Goal: Information Seeking & Learning: Learn about a topic

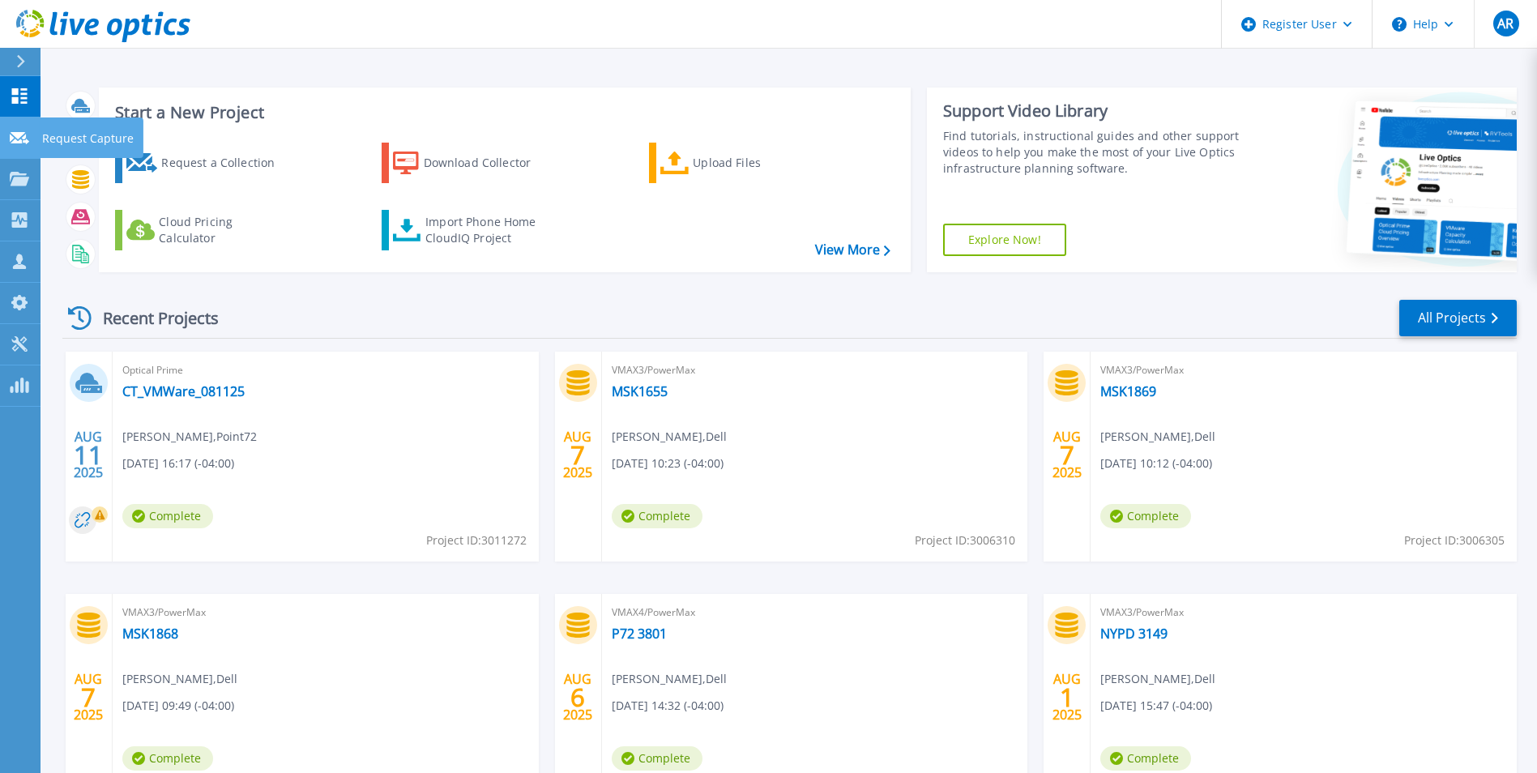
click at [21, 134] on icon at bounding box center [19, 138] width 19 height 12
click at [28, 177] on icon at bounding box center [19, 179] width 19 height 14
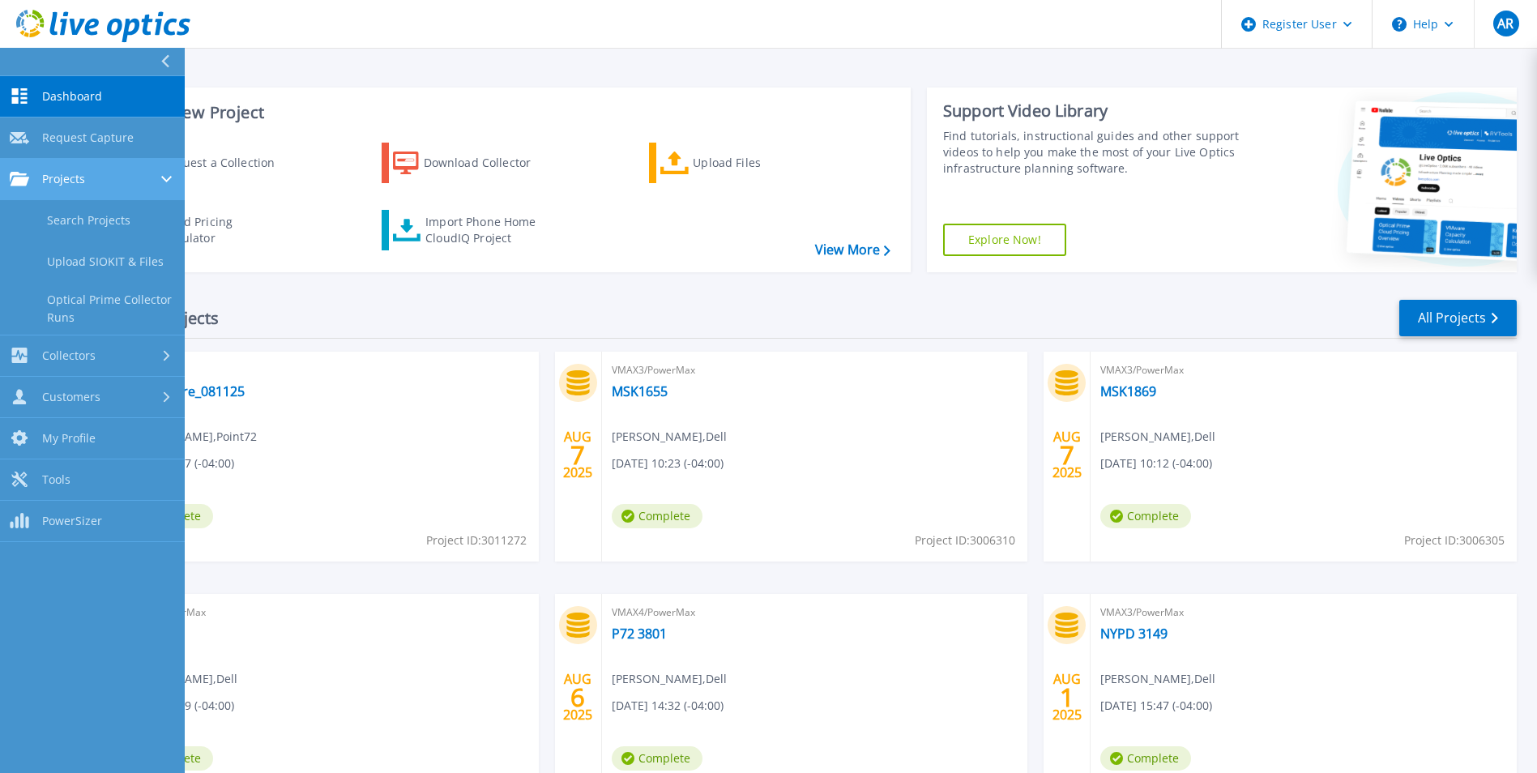
click at [92, 182] on div "Projects" at bounding box center [92, 179] width 165 height 15
click at [71, 179] on span "Projects" at bounding box center [63, 179] width 43 height 15
click at [88, 222] on link "Search Projects" at bounding box center [92, 220] width 185 height 41
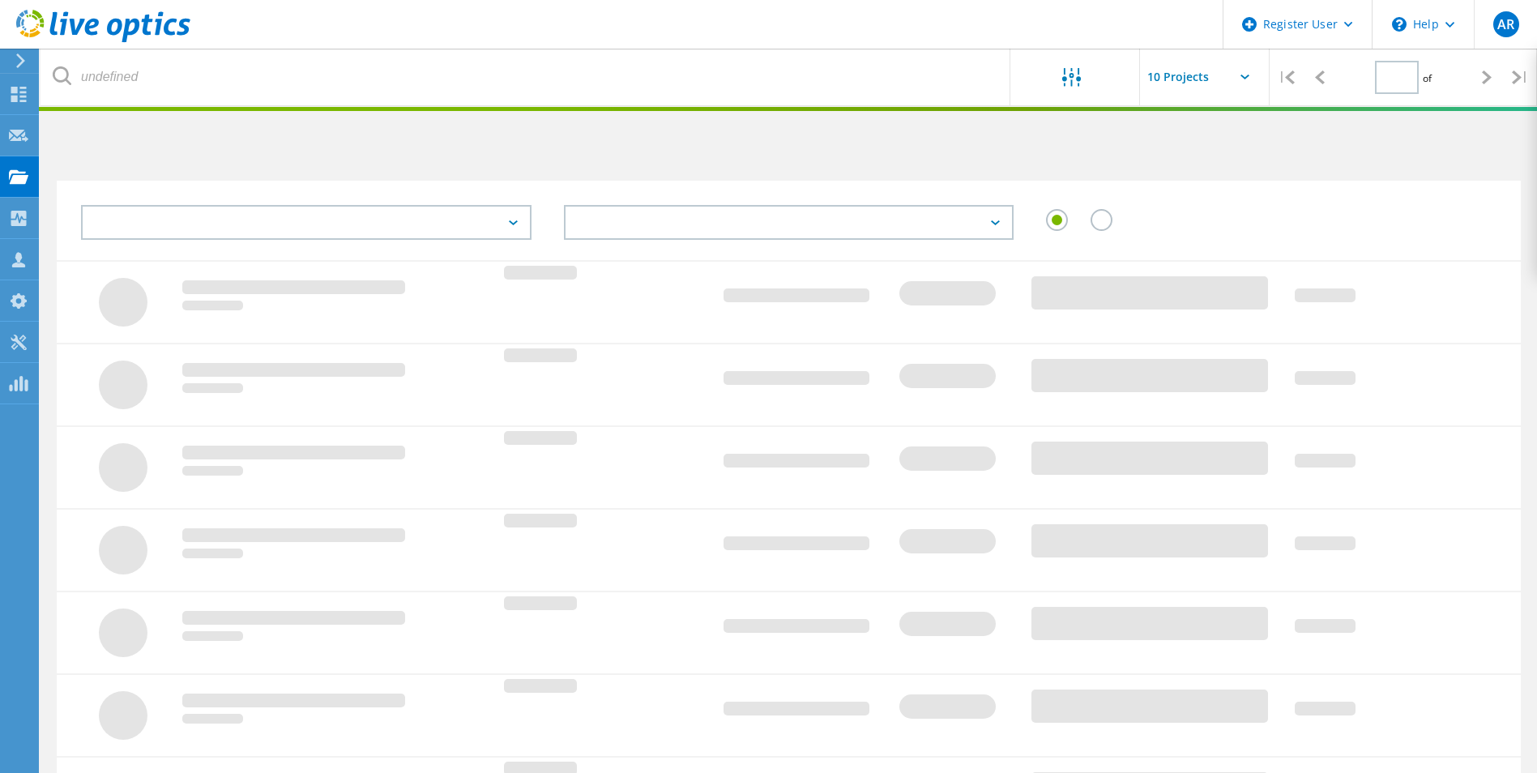
type input "1"
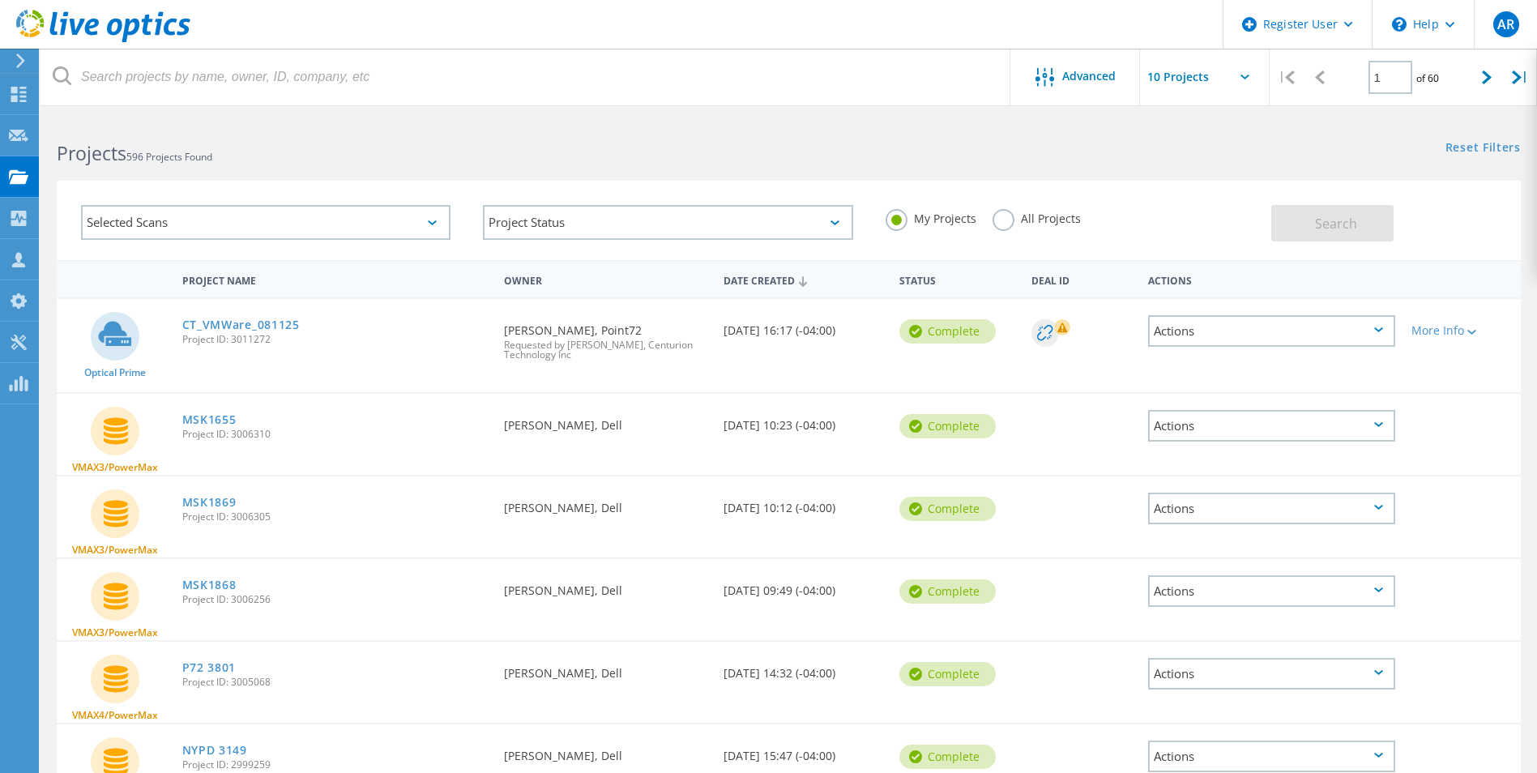
click at [1006, 224] on label "All Projects" at bounding box center [1037, 216] width 88 height 15
click at [0, 0] on input "All Projects" at bounding box center [0, 0] width 0 height 0
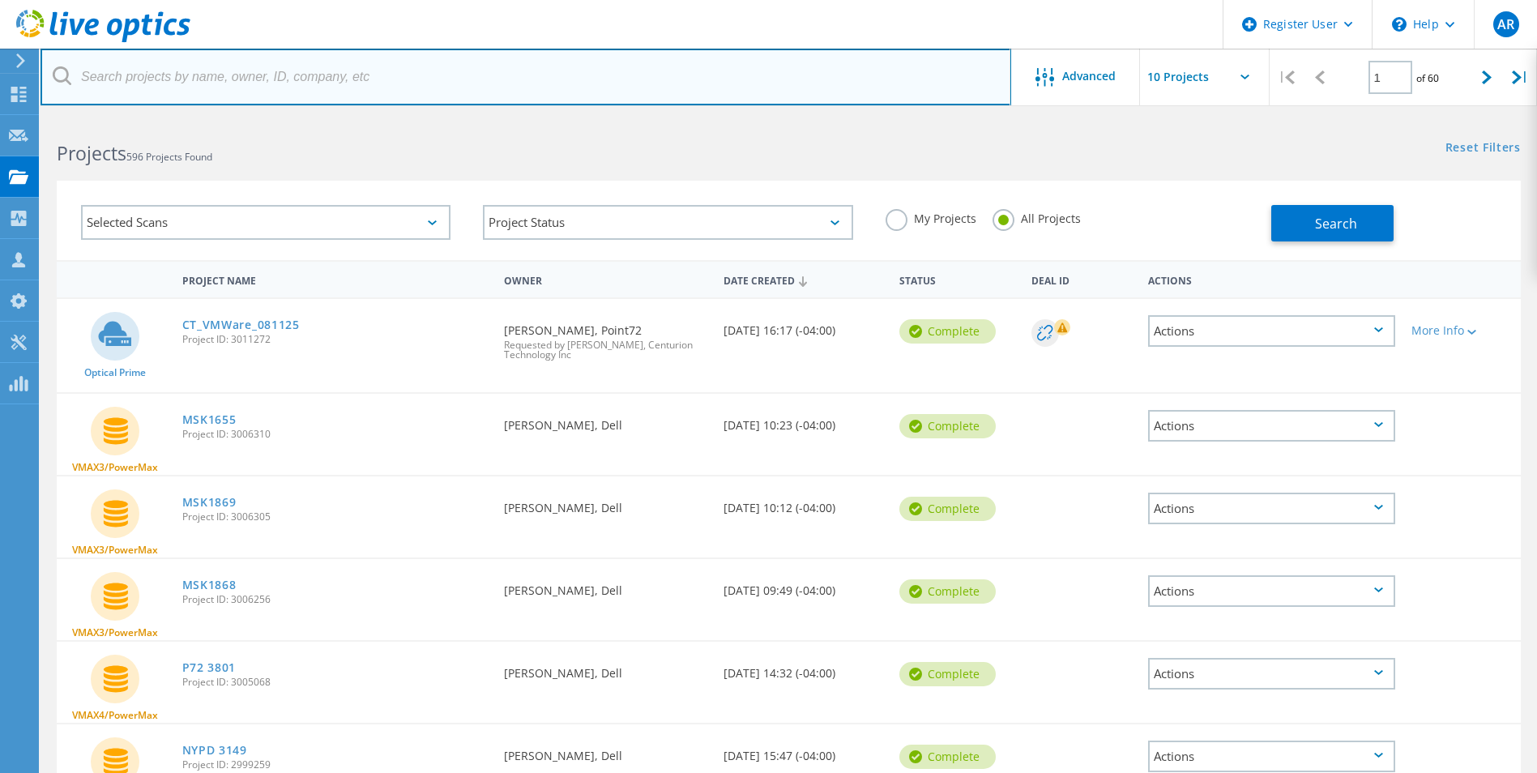
click at [170, 80] on input "text" at bounding box center [526, 77] width 971 height 57
click at [273, 80] on input "text" at bounding box center [526, 77] width 971 height 57
paste input "3010752"
type input "3010752"
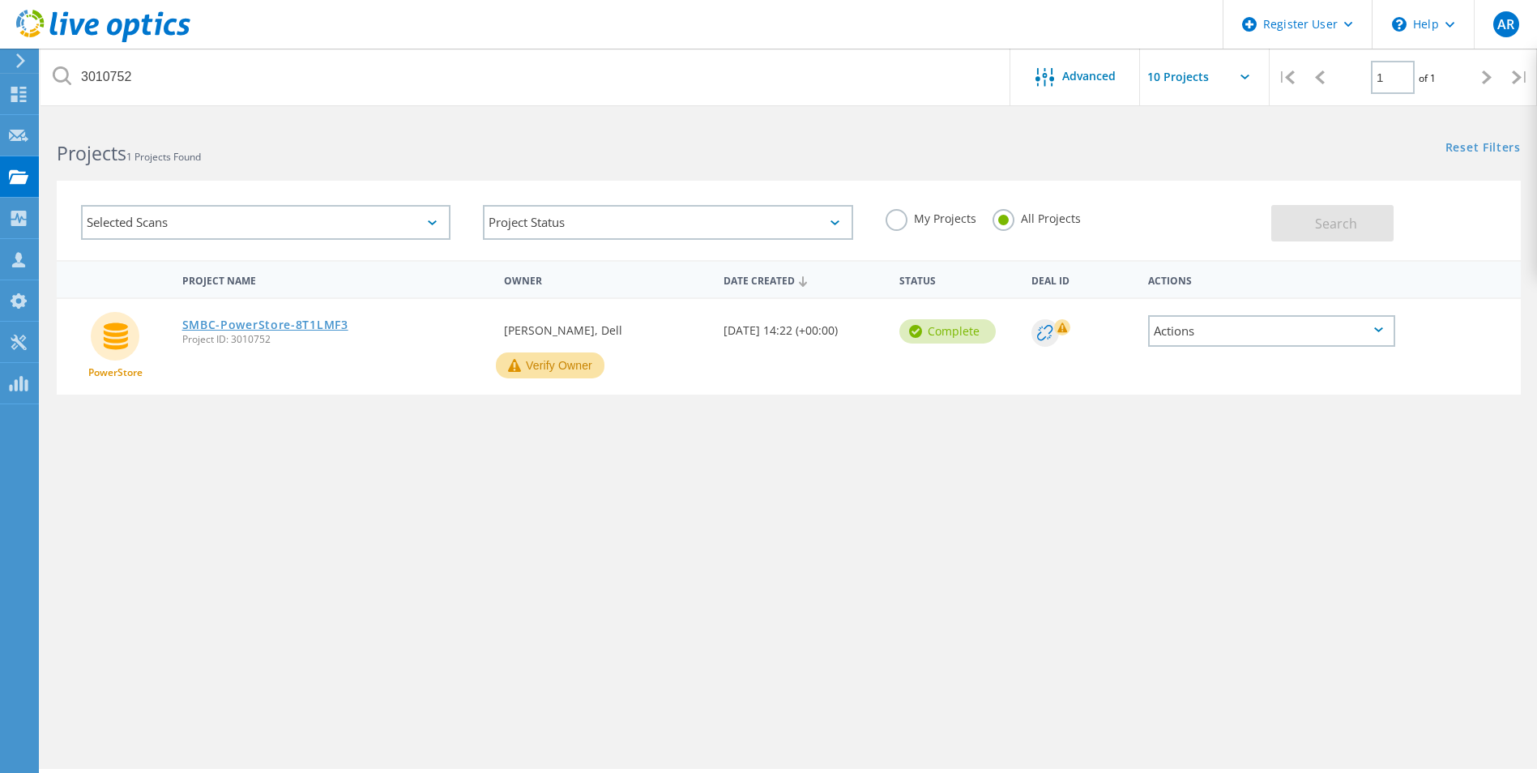
click at [254, 322] on link "SMBC-PowerStore-8T1LMF3" at bounding box center [265, 324] width 166 height 11
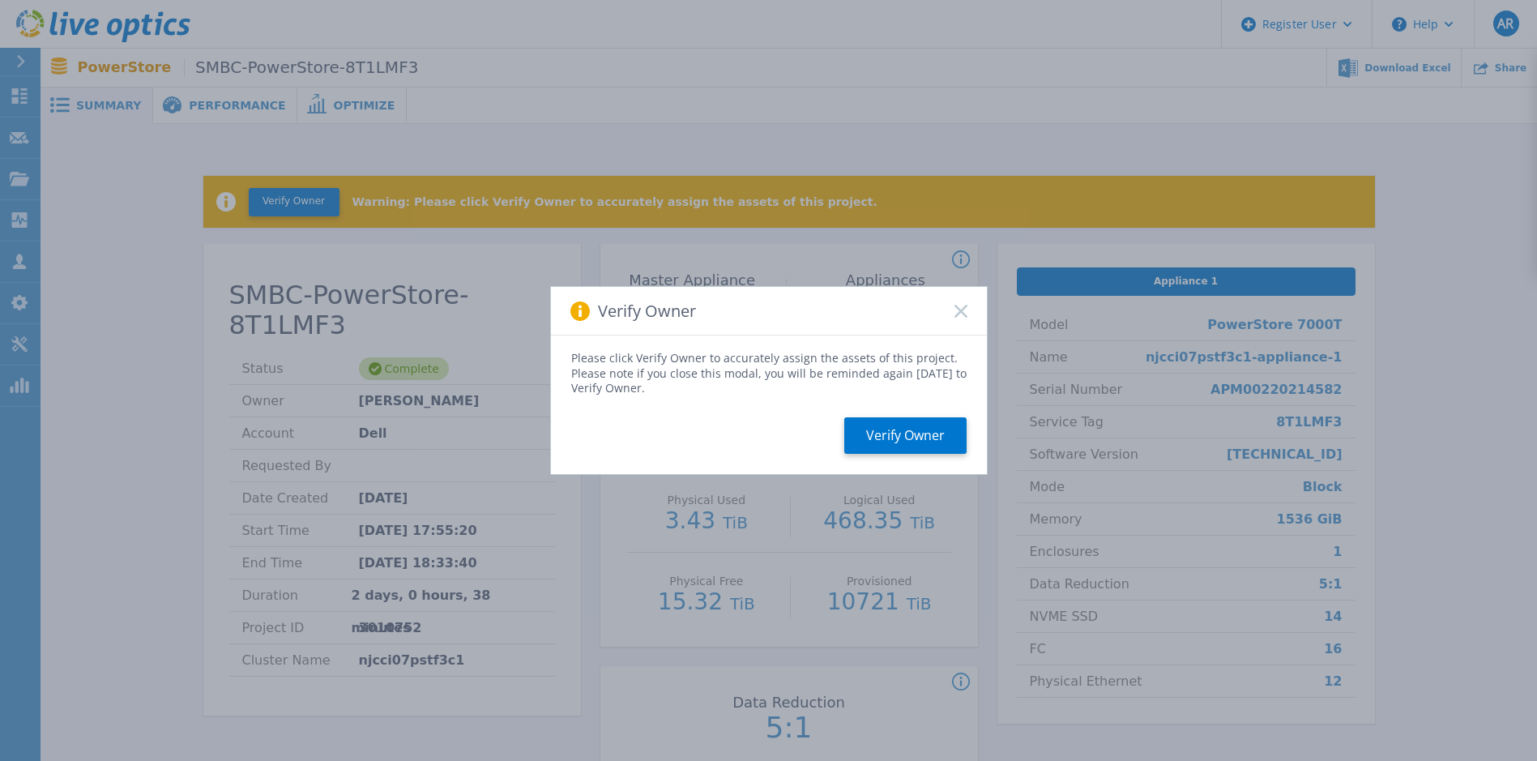
click at [971, 306] on div "Verify Owner" at bounding box center [769, 311] width 436 height 49
click at [965, 308] on rect at bounding box center [961, 311] width 14 height 14
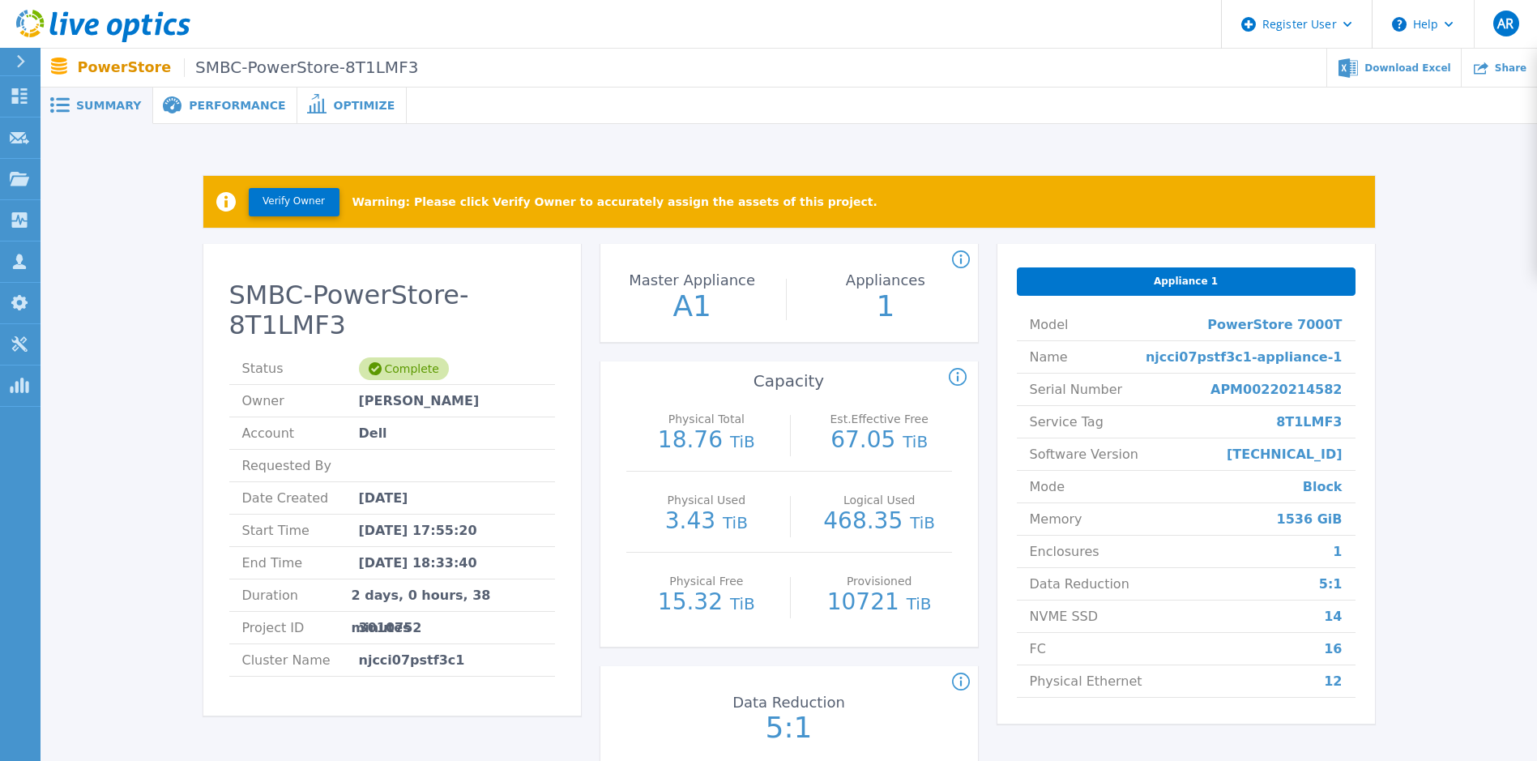
click at [216, 105] on span "Performance" at bounding box center [237, 105] width 96 height 11
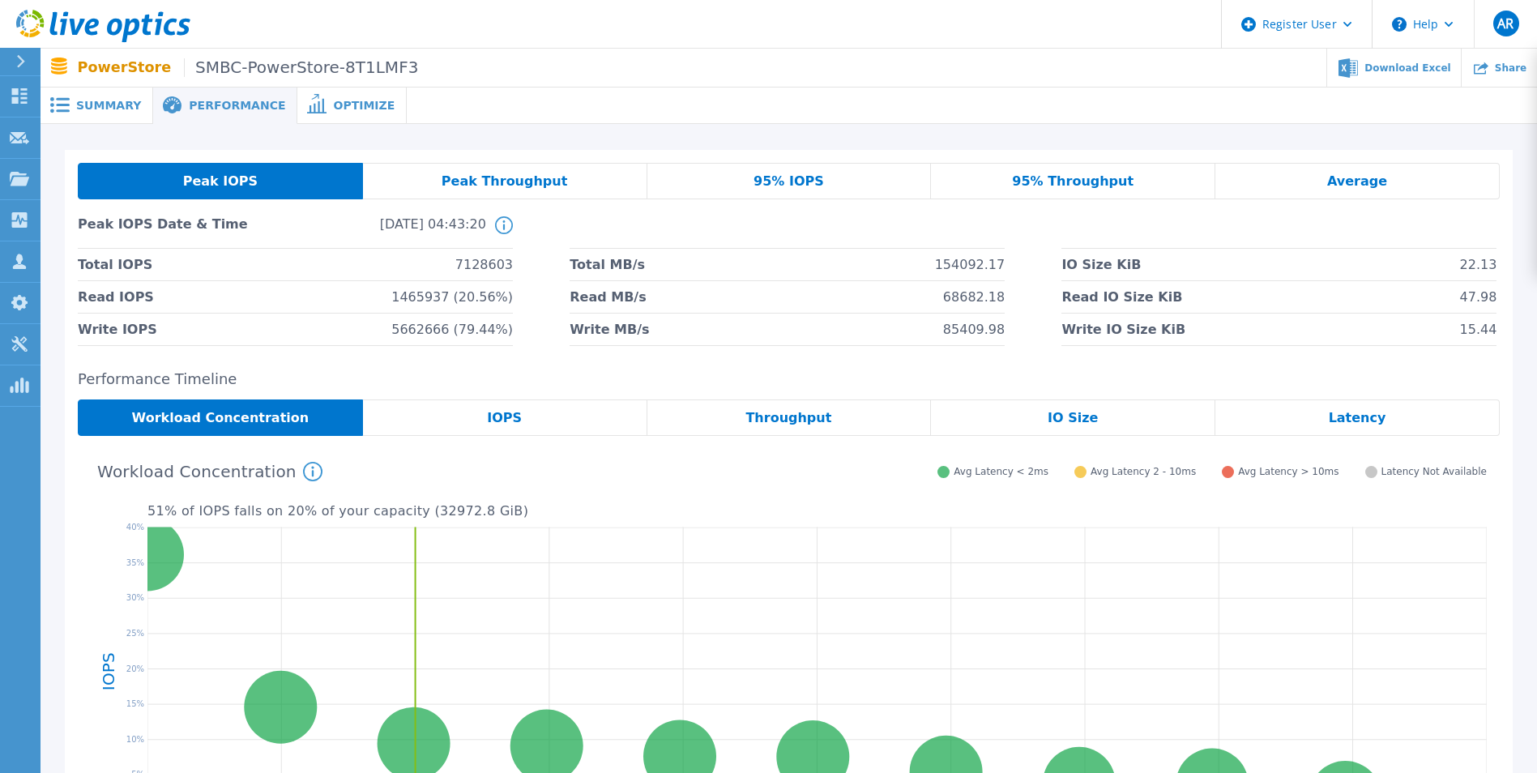
click at [567, 188] on div "Peak Throughput" at bounding box center [505, 181] width 284 height 36
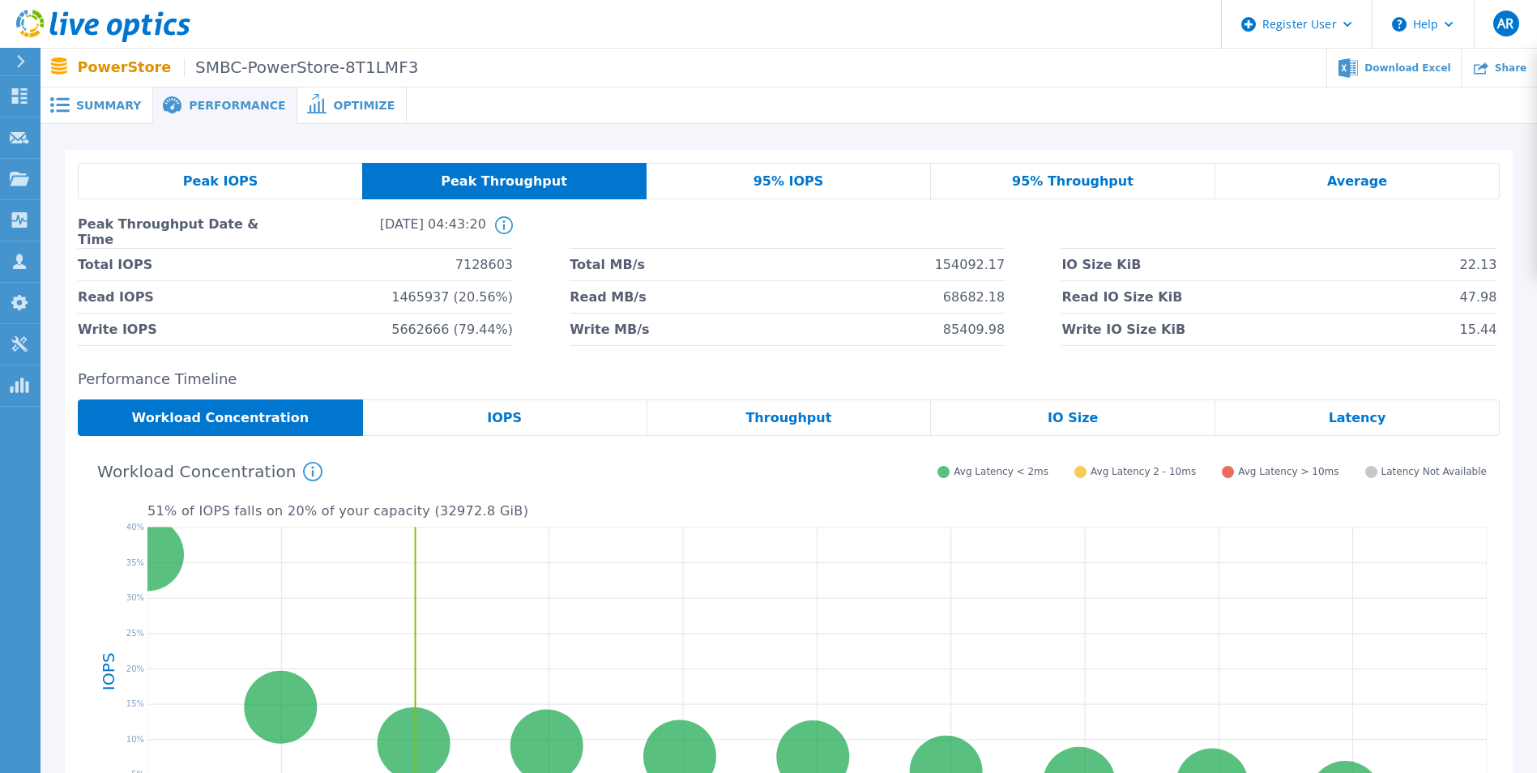
click at [738, 175] on div "95% IOPS" at bounding box center [789, 181] width 284 height 36
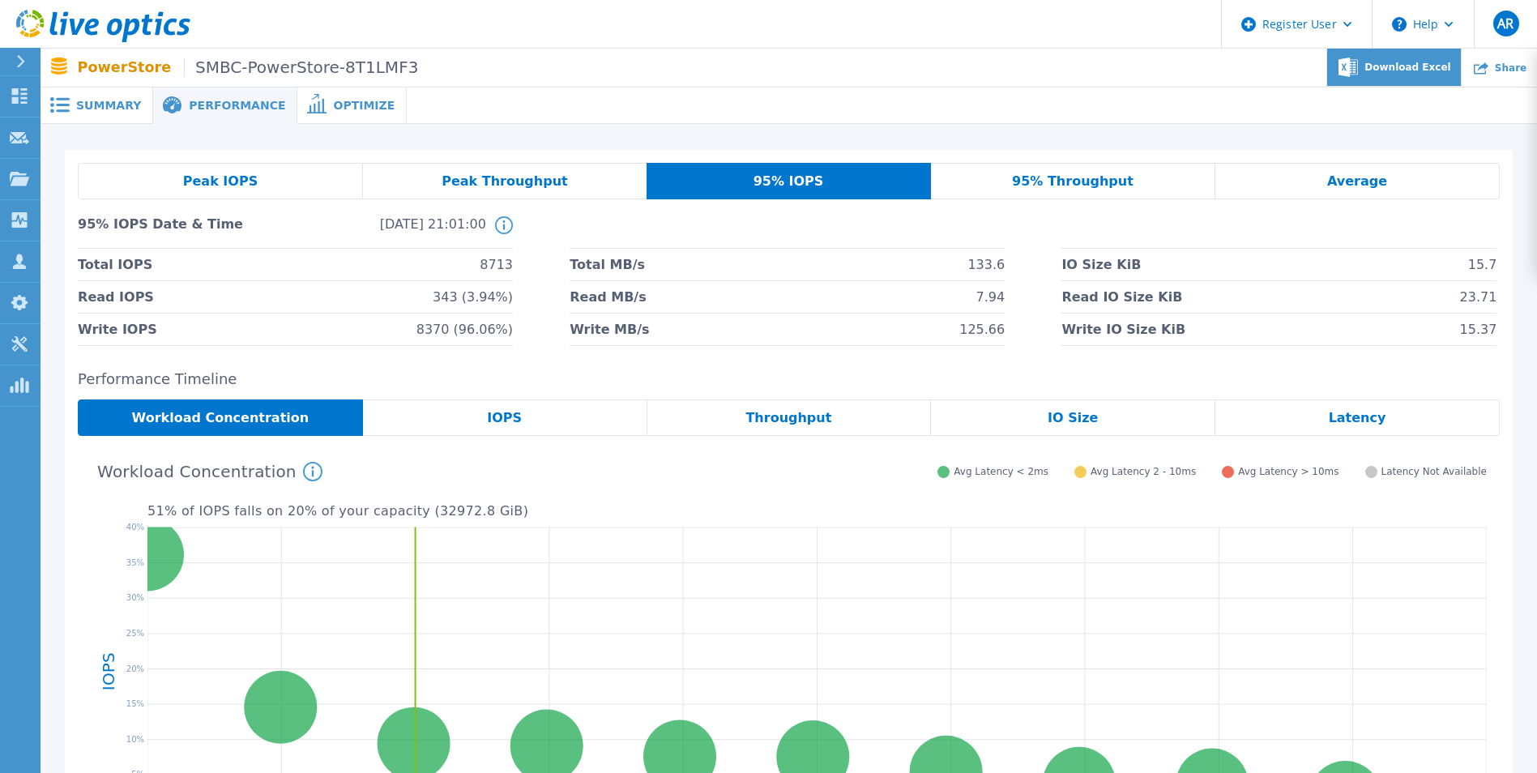
click at [1403, 63] on span "Download Excel" at bounding box center [1408, 67] width 86 height 10
click at [1106, 180] on span "95% Throughput" at bounding box center [1073, 181] width 122 height 13
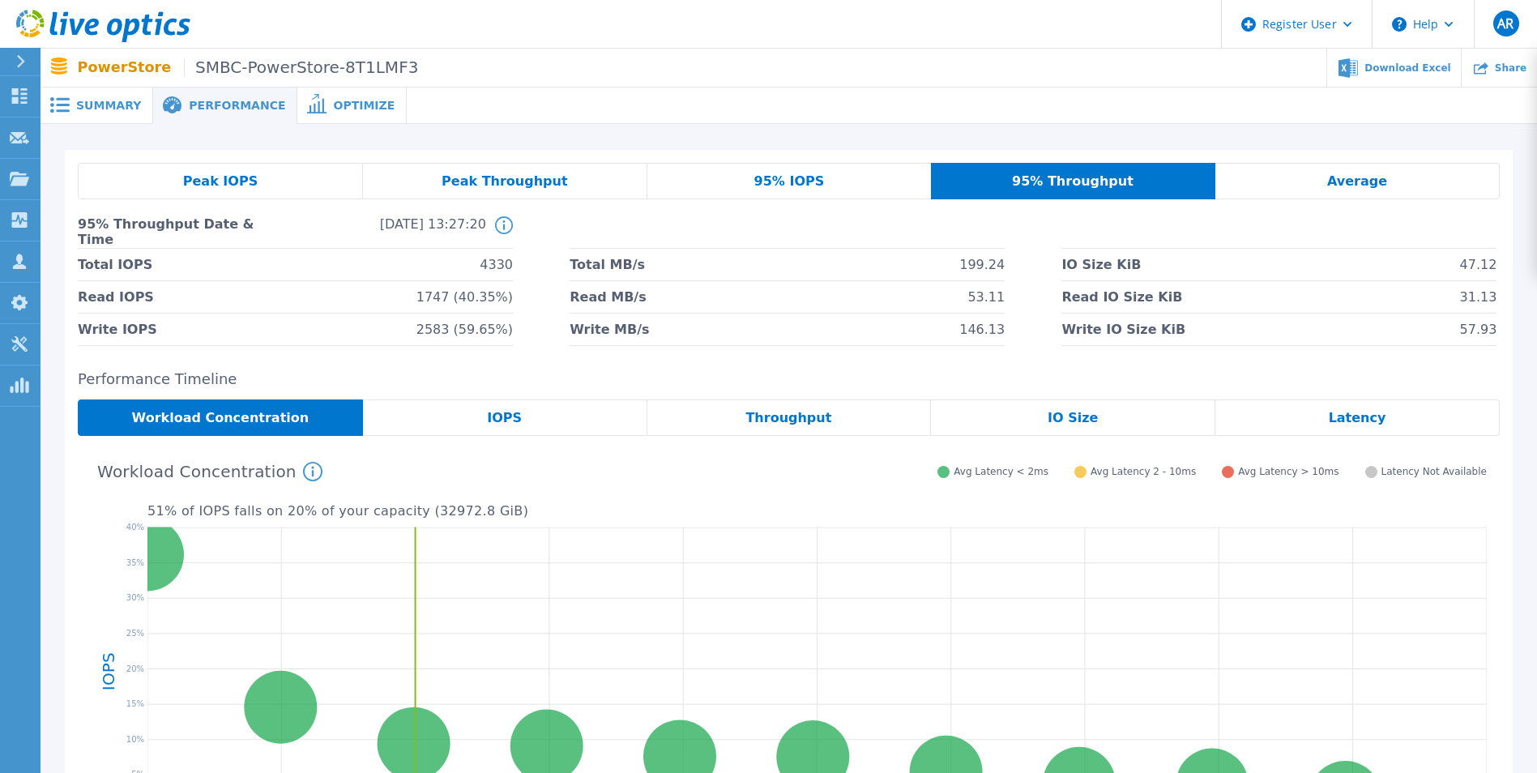
click at [795, 182] on span "95% IOPS" at bounding box center [789, 181] width 71 height 13
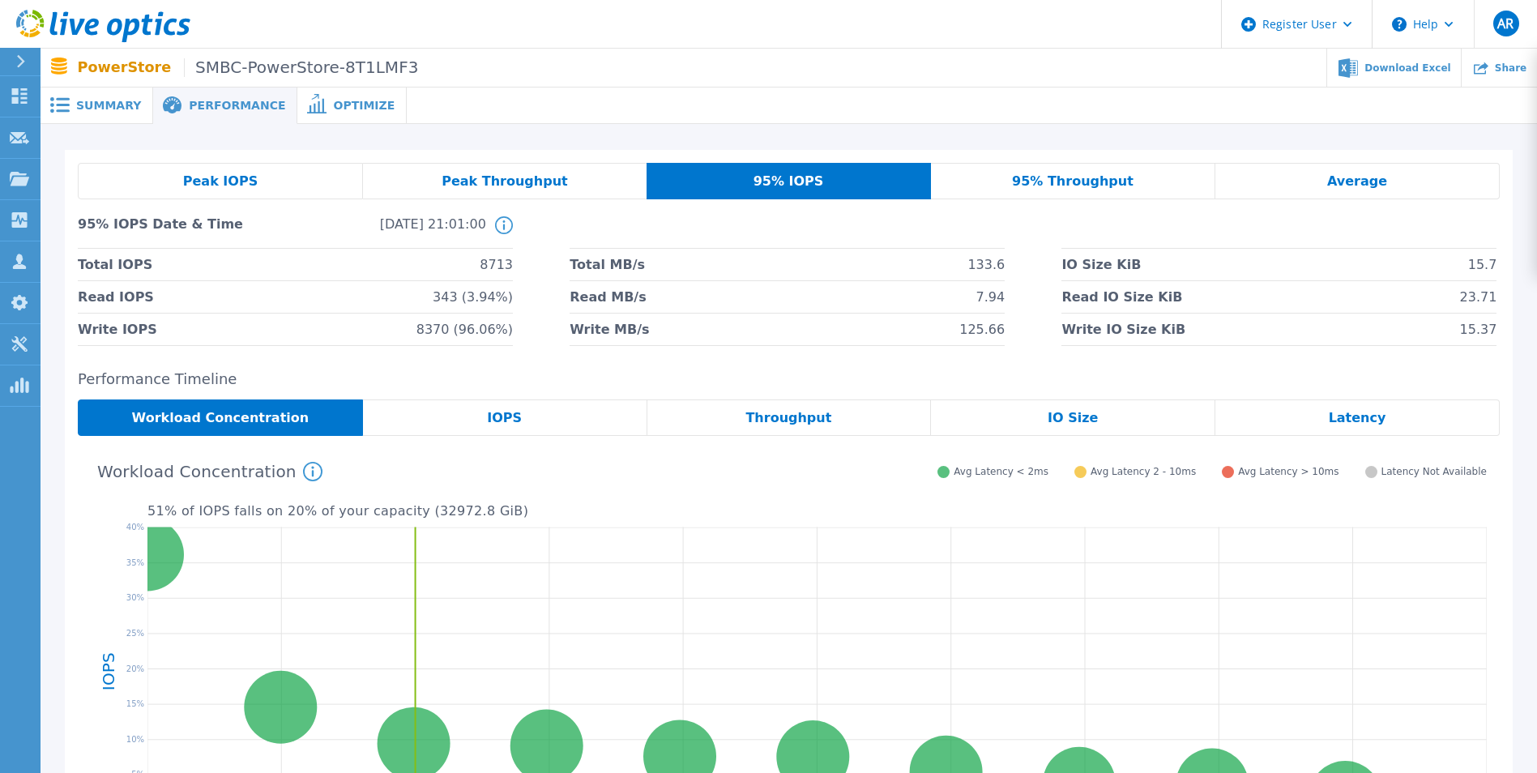
click at [78, 100] on span "Summary" at bounding box center [108, 105] width 65 height 11
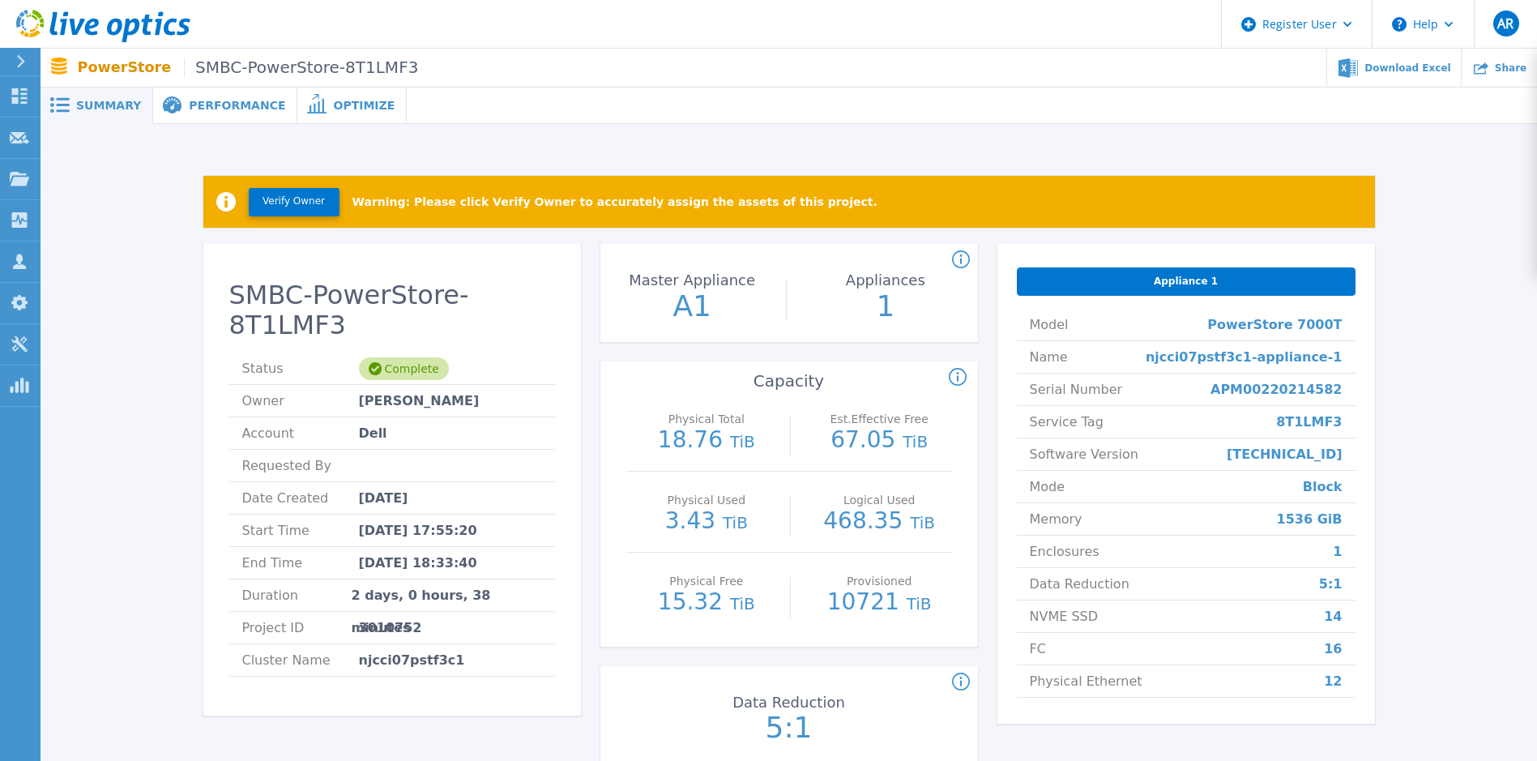
click at [216, 103] on span "Performance" at bounding box center [237, 105] width 96 height 11
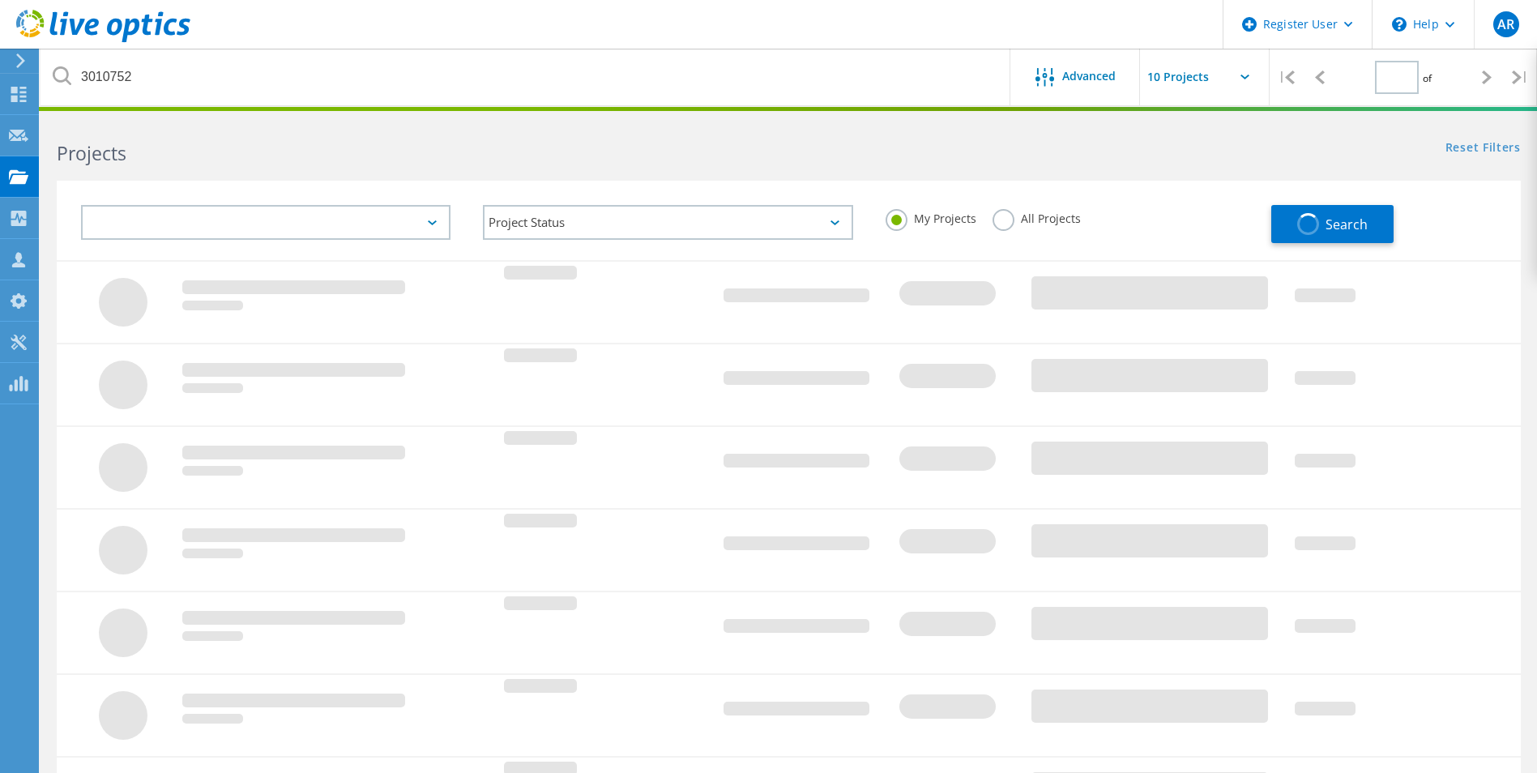
type input "1"
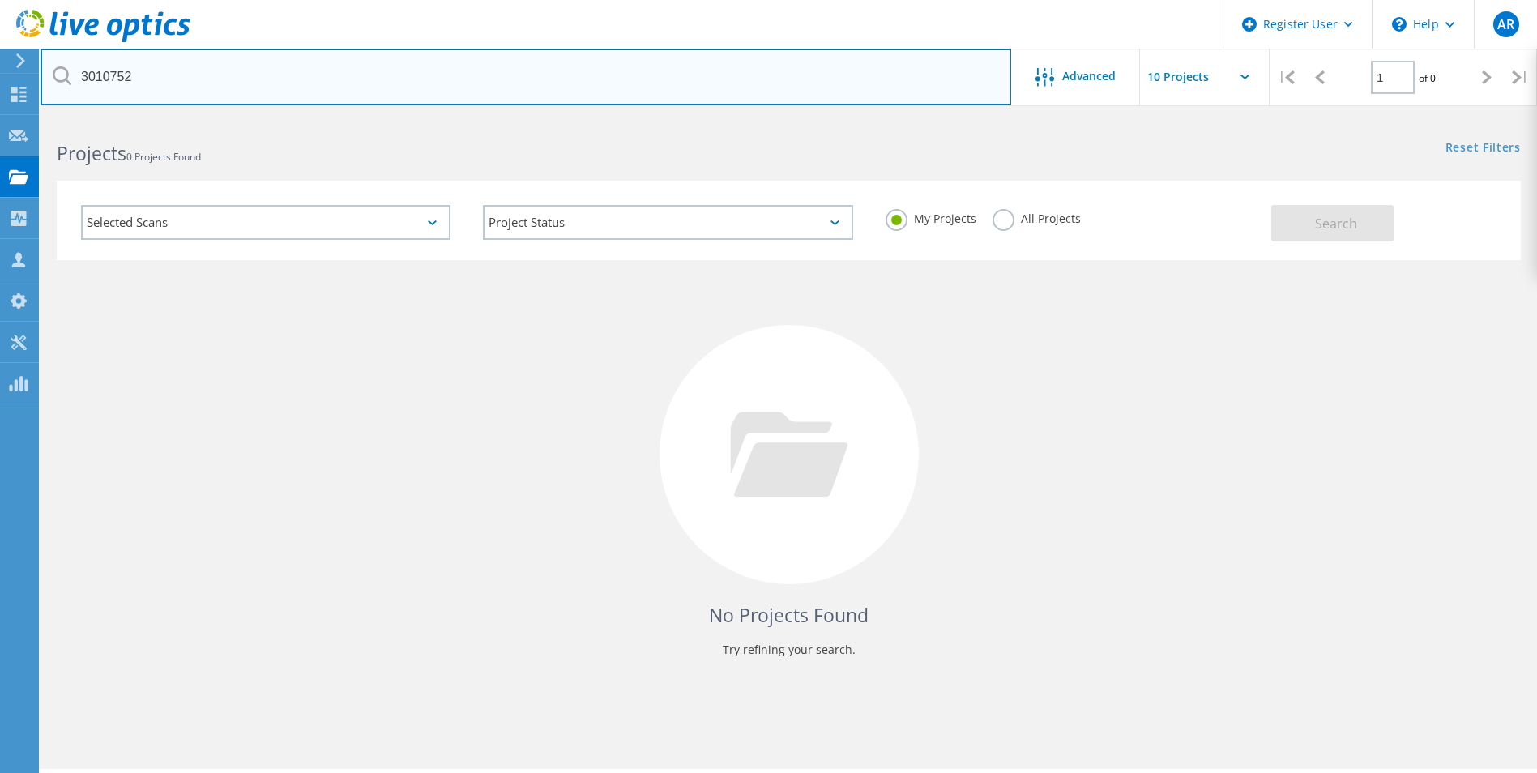
drag, startPoint x: 145, startPoint y: 74, endPoint x: -42, endPoint y: 80, distance: 187.3
click at [0, 80] on html "Register User \n Help Explore Helpful Articles Contact Support AR Dell User Ada…" at bounding box center [768, 409] width 1537 height 818
paste input "6"
type input "3010756"
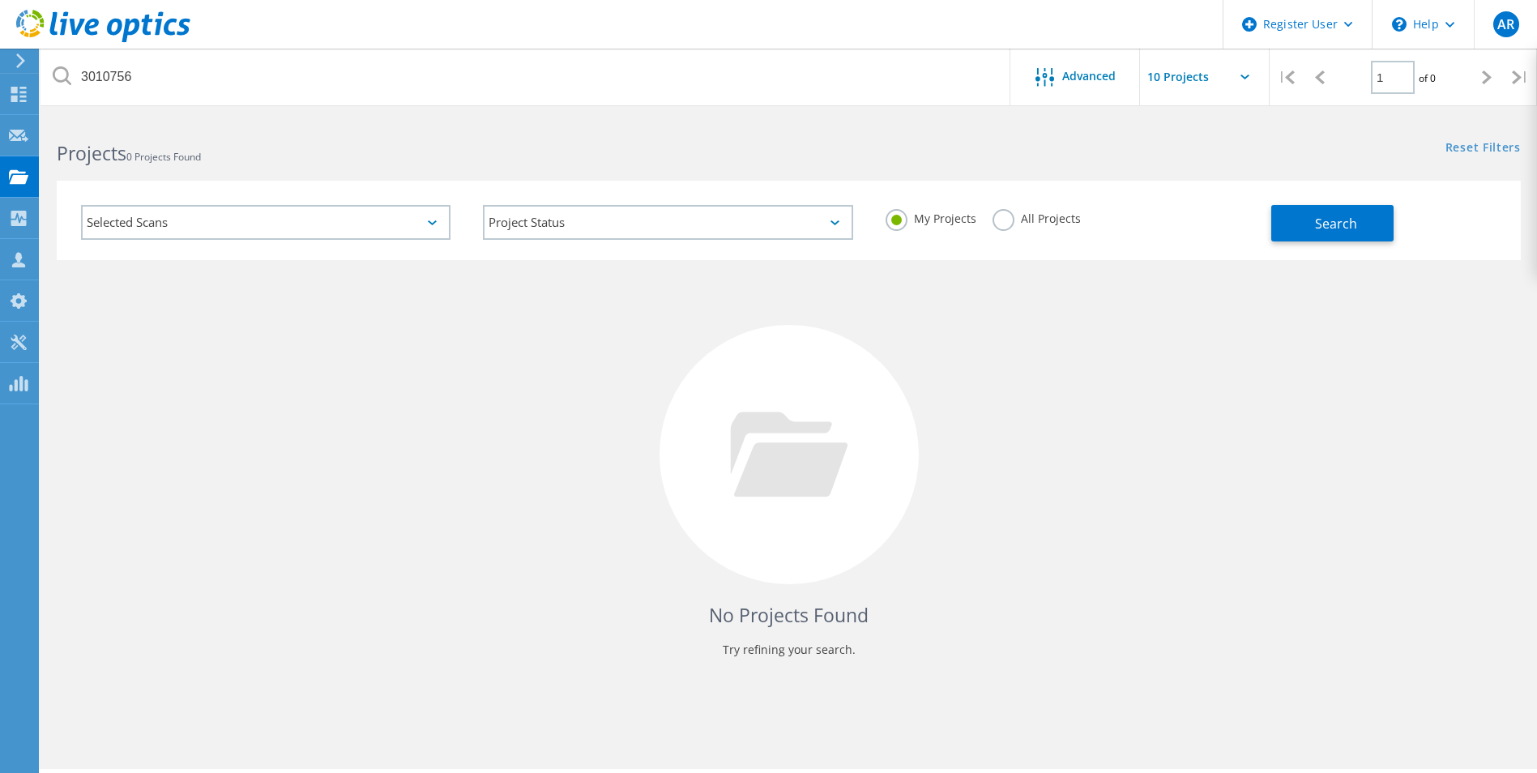
click at [999, 220] on label "All Projects" at bounding box center [1037, 216] width 88 height 15
click at [0, 0] on input "All Projects" at bounding box center [0, 0] width 0 height 0
click at [1322, 217] on span "Search" at bounding box center [1336, 224] width 42 height 18
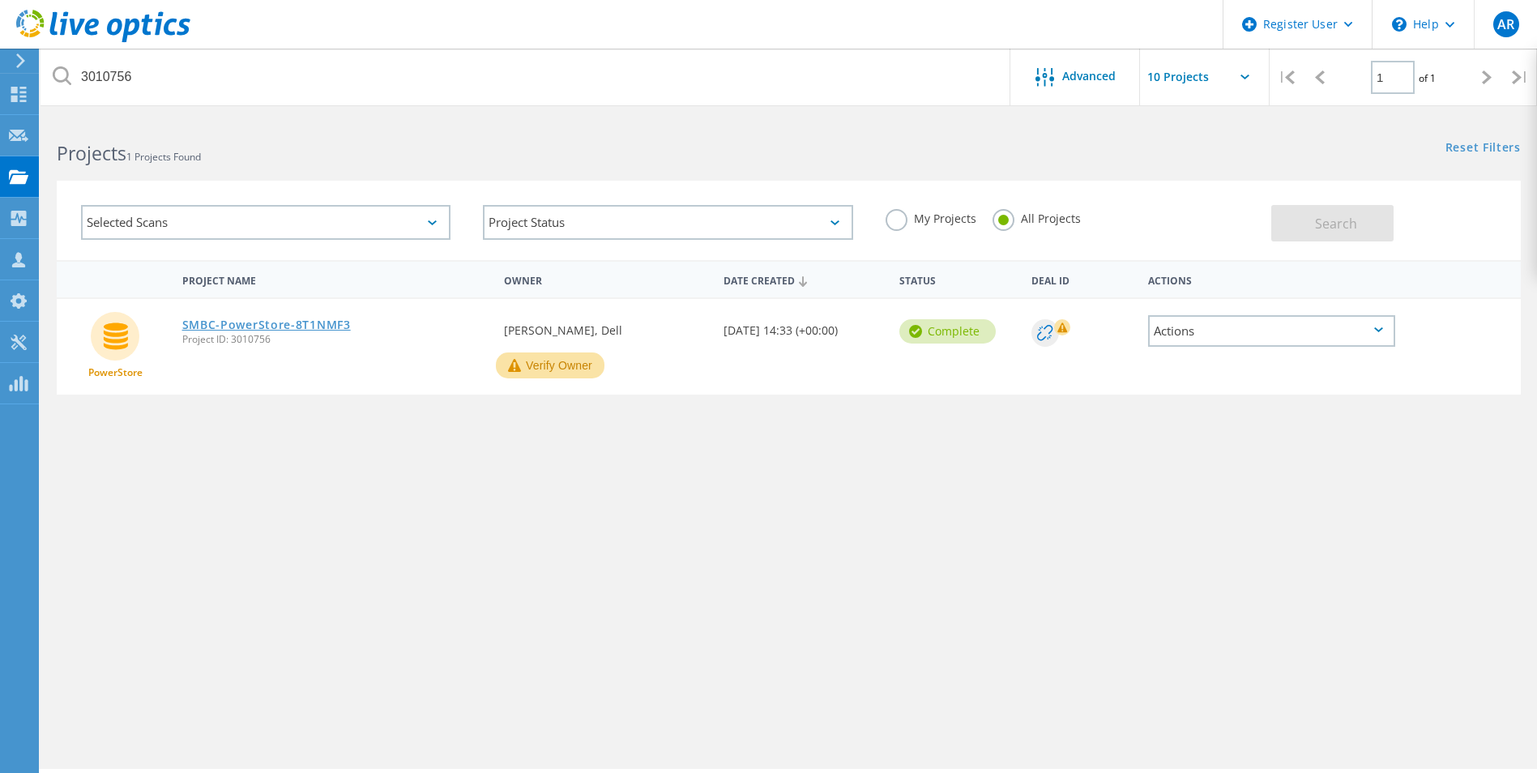
click at [265, 330] on link "SMBC-PowerStore-8T1NMF3" at bounding box center [266, 324] width 169 height 11
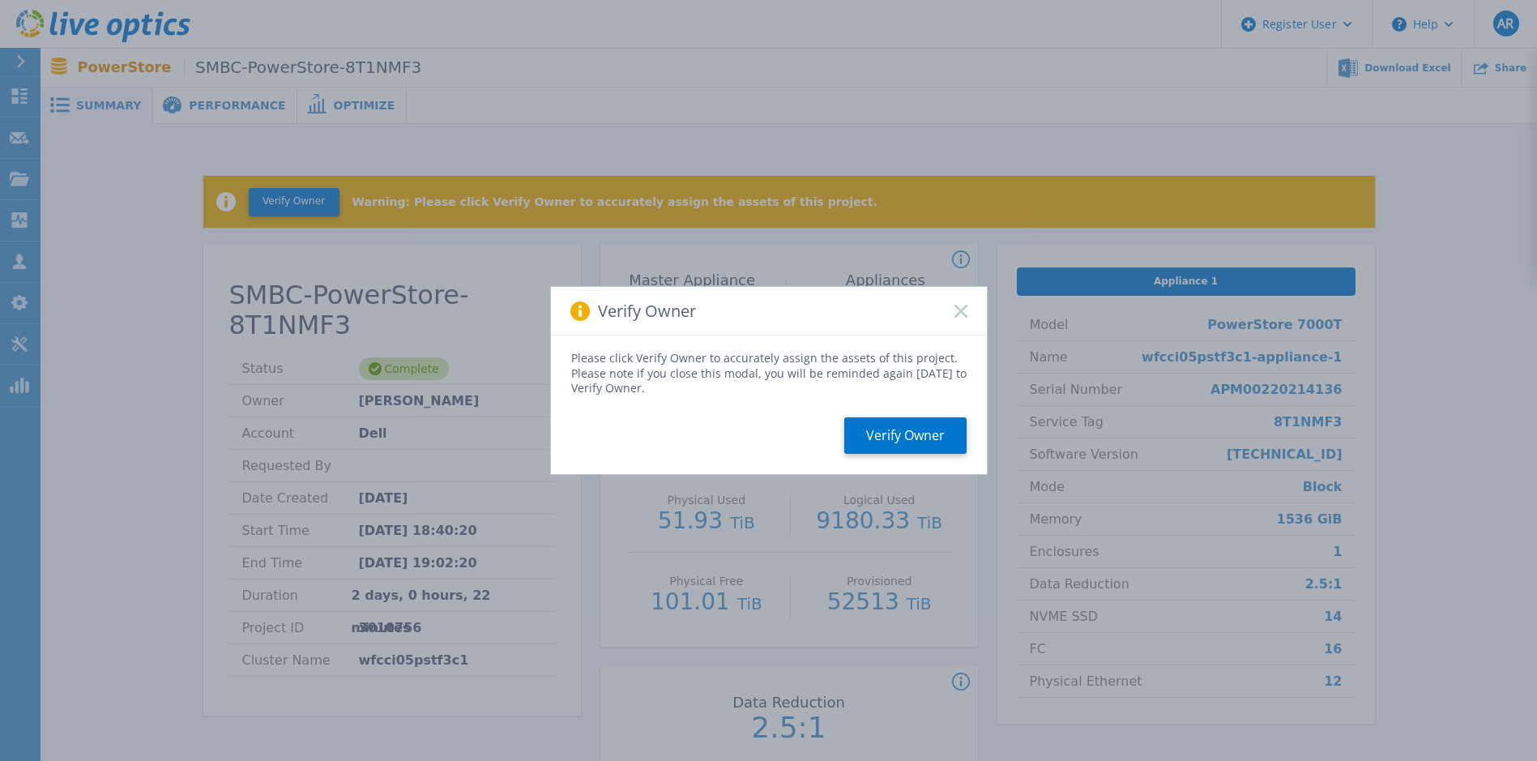
click at [970, 301] on div "Verify Owner" at bounding box center [769, 311] width 436 height 49
click at [965, 311] on icon at bounding box center [961, 311] width 13 height 13
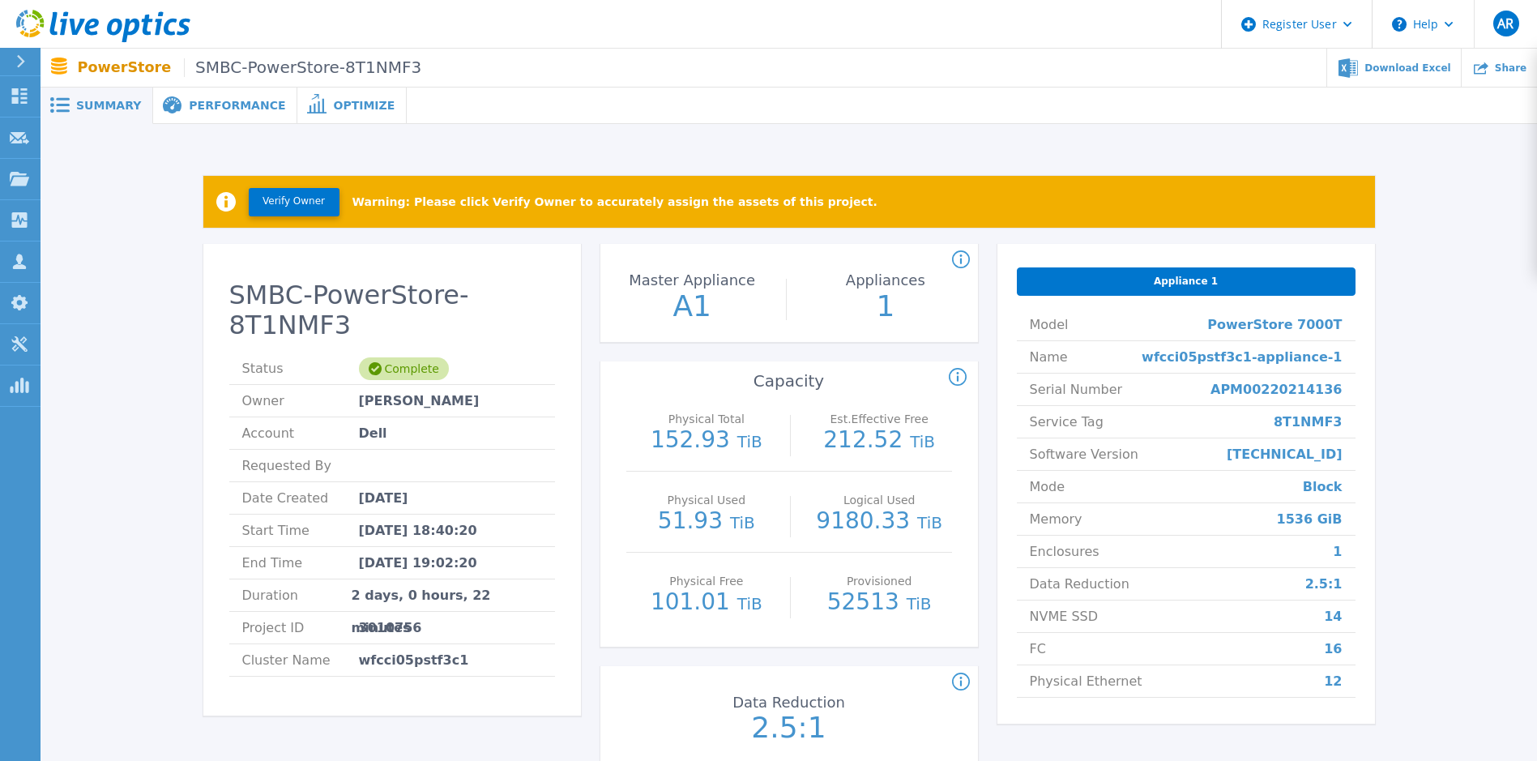
click at [231, 103] on span "Performance" at bounding box center [237, 105] width 96 height 11
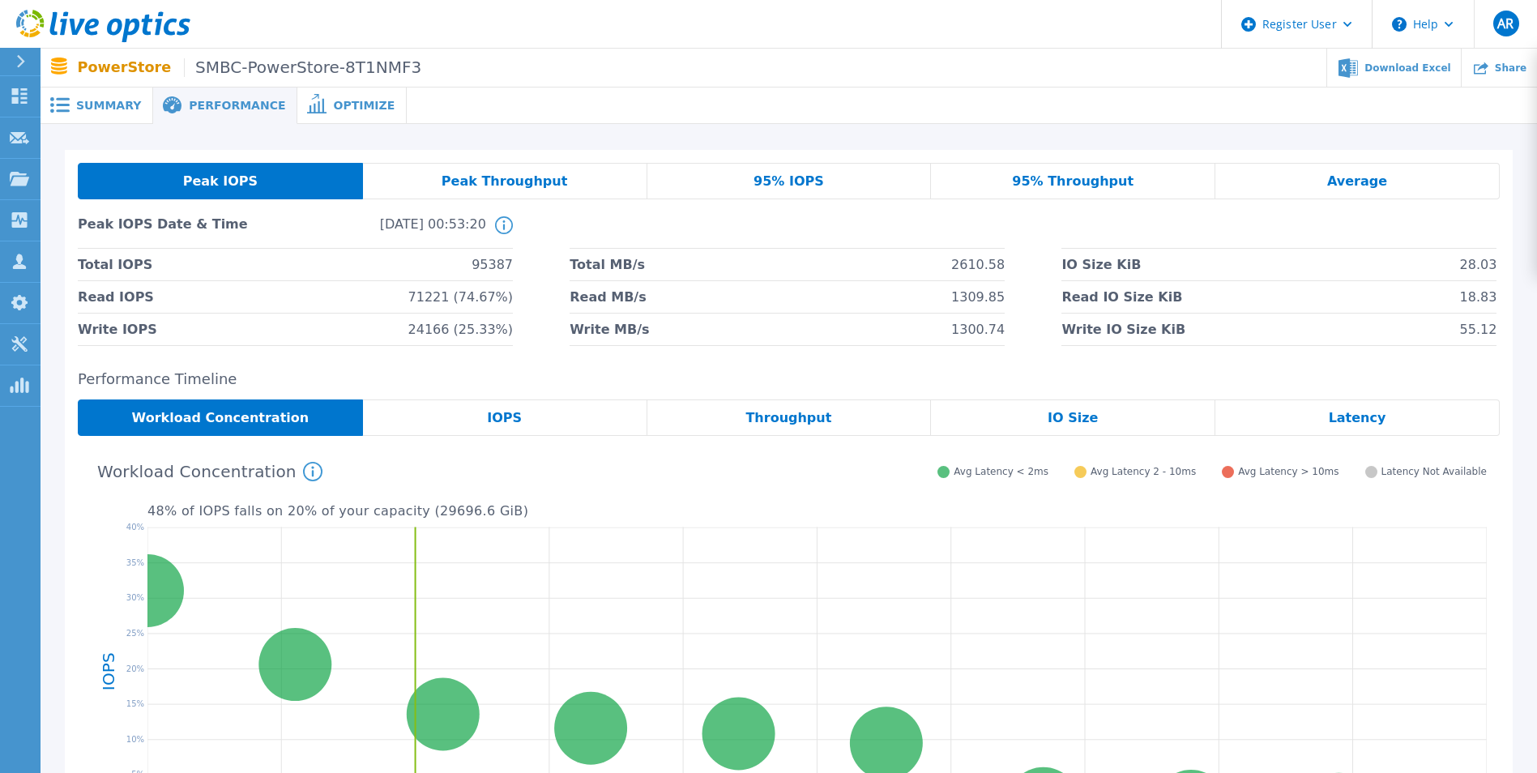
click at [793, 186] on span "95% IOPS" at bounding box center [789, 181] width 71 height 13
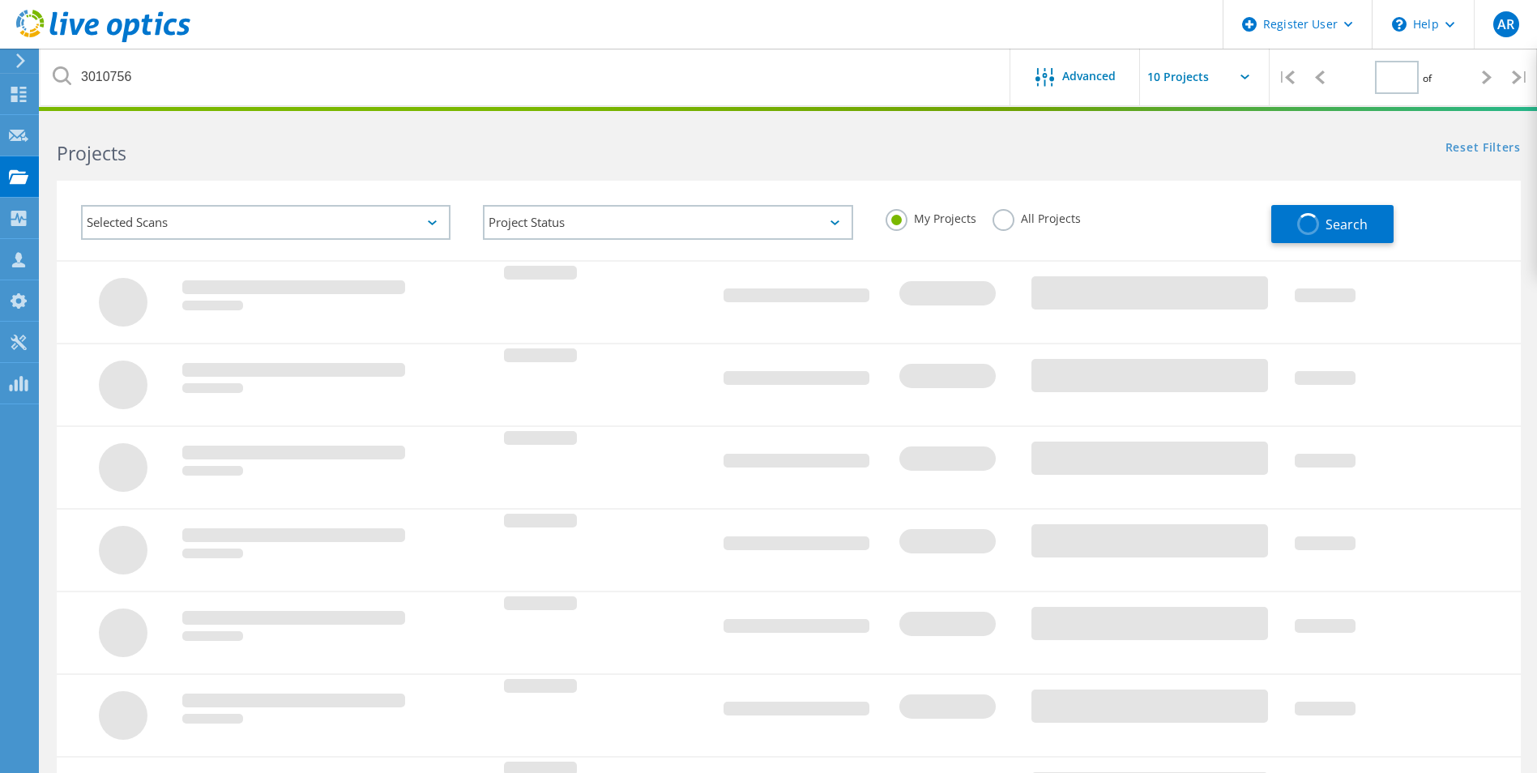
type input "1"
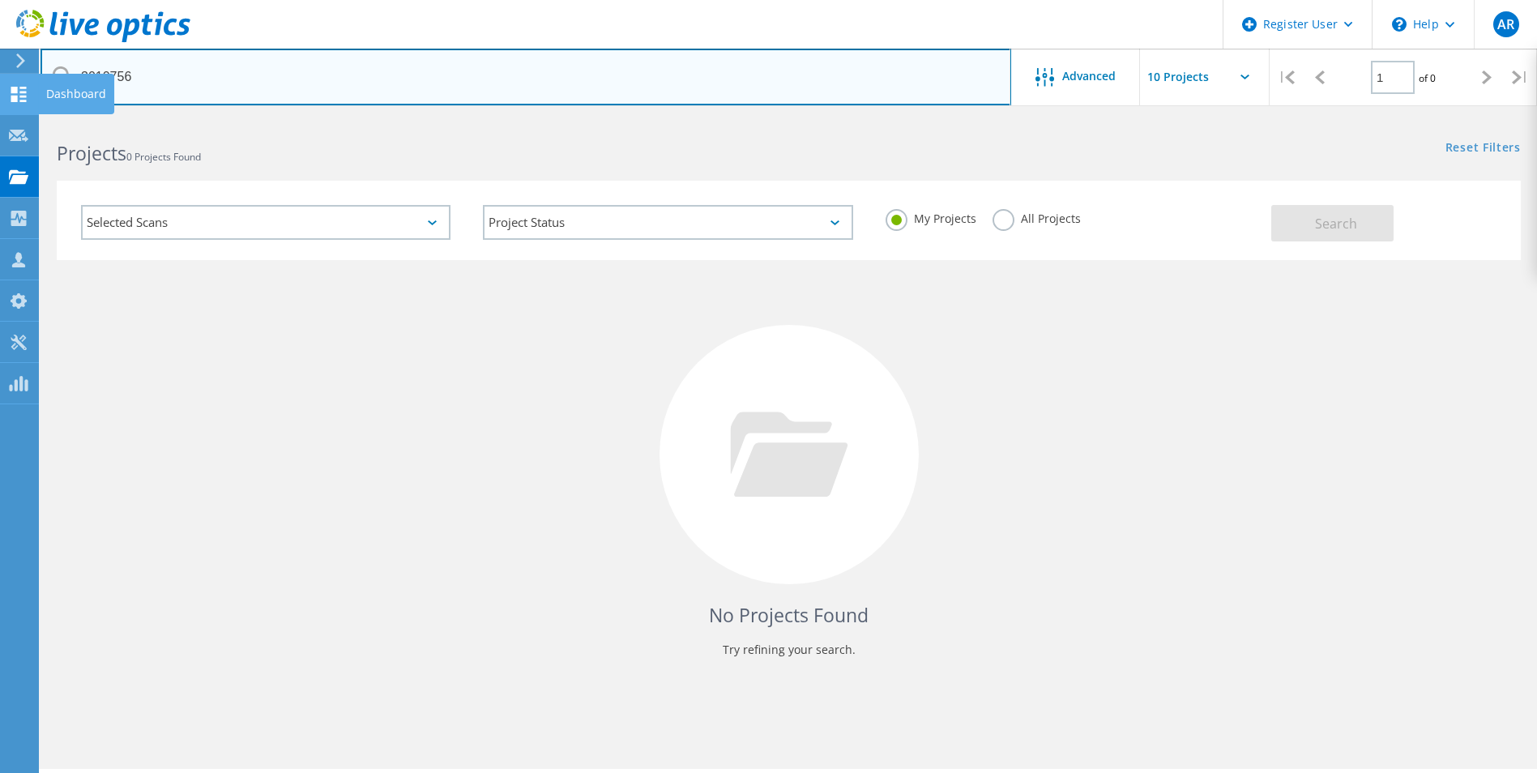
drag, startPoint x: 144, startPoint y: 74, endPoint x: 15, endPoint y: 74, distance: 129.7
click at [15, 118] on div "Register User \n Help Explore Helpful Articles Contact Support AR Dell User Ada…" at bounding box center [768, 468] width 1537 height 700
drag, startPoint x: 168, startPoint y: 69, endPoint x: 18, endPoint y: 67, distance: 149.9
click at [18, 118] on div "Register User \n Help Explore Helpful Articles Contact Support AR Dell User Ada…" at bounding box center [768, 468] width 1537 height 700
drag, startPoint x: 143, startPoint y: 71, endPoint x: 69, endPoint y: 71, distance: 73.7
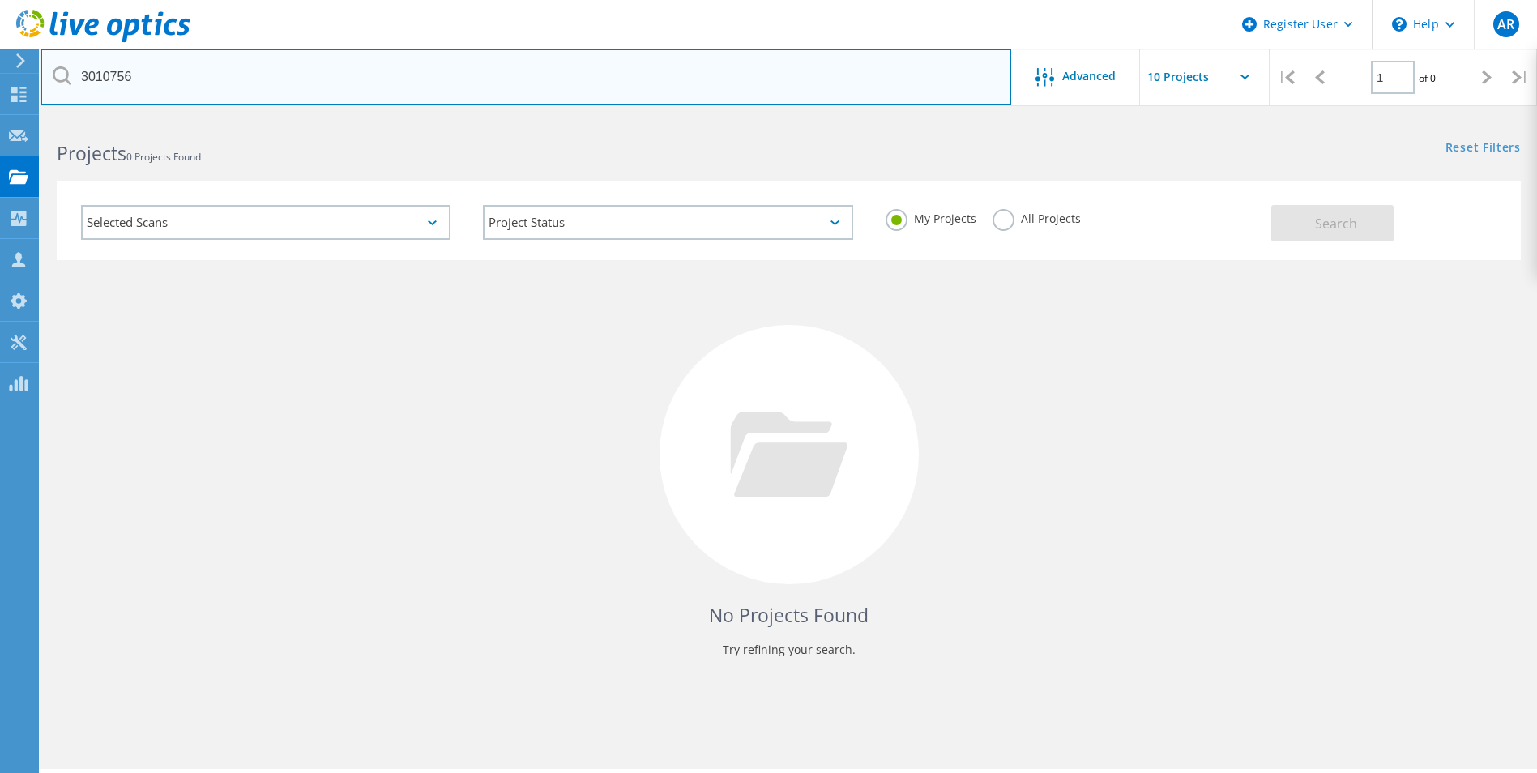
click at [69, 71] on div "3010756" at bounding box center [526, 77] width 970 height 57
paste input "81"
type input "3010781"
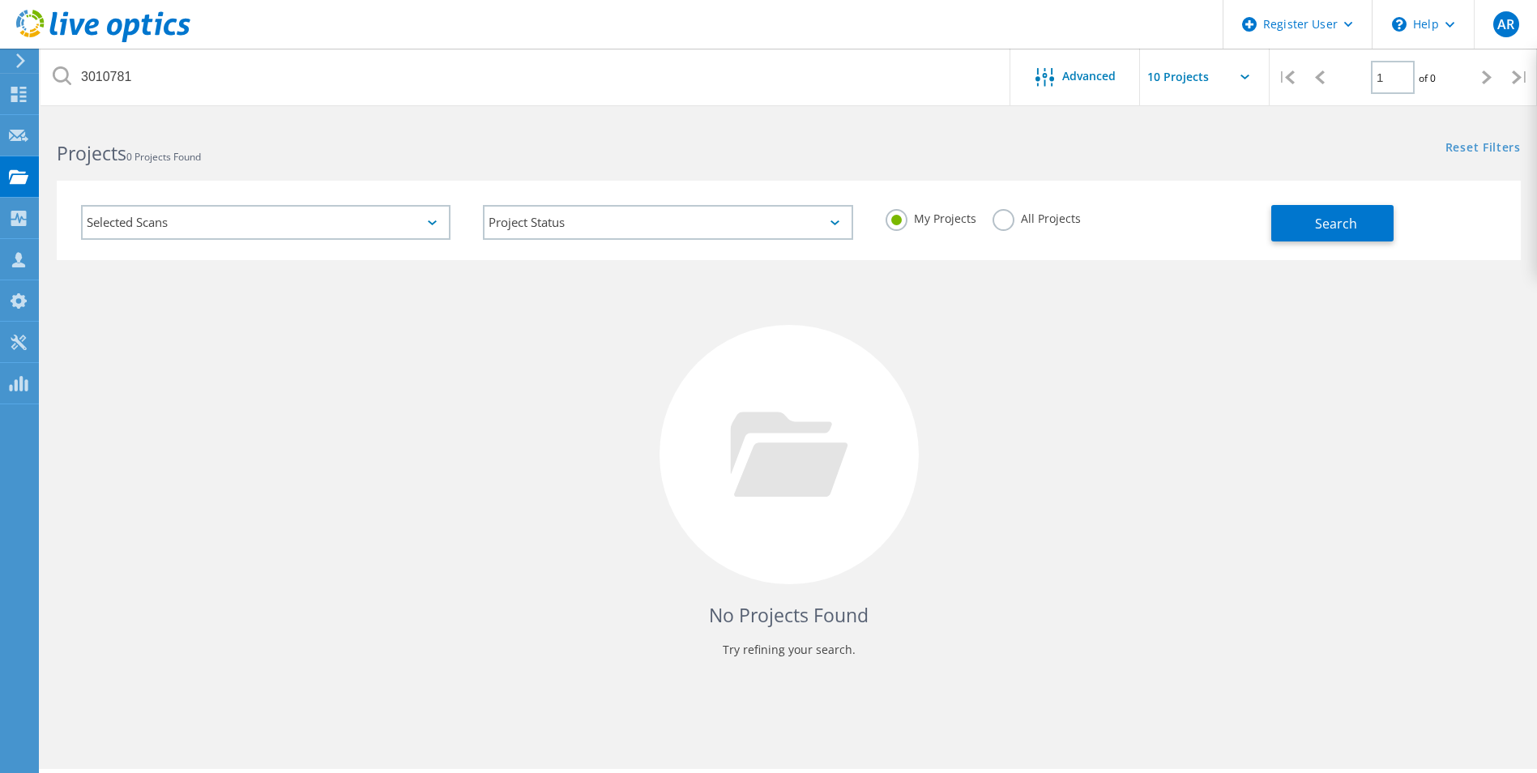
click at [1002, 221] on label "All Projects" at bounding box center [1037, 216] width 88 height 15
click at [0, 0] on input "All Projects" at bounding box center [0, 0] width 0 height 0
drag, startPoint x: 1333, startPoint y: 228, endPoint x: 1322, endPoint y: 222, distance: 12.7
click at [1333, 227] on span "Search" at bounding box center [1336, 224] width 42 height 18
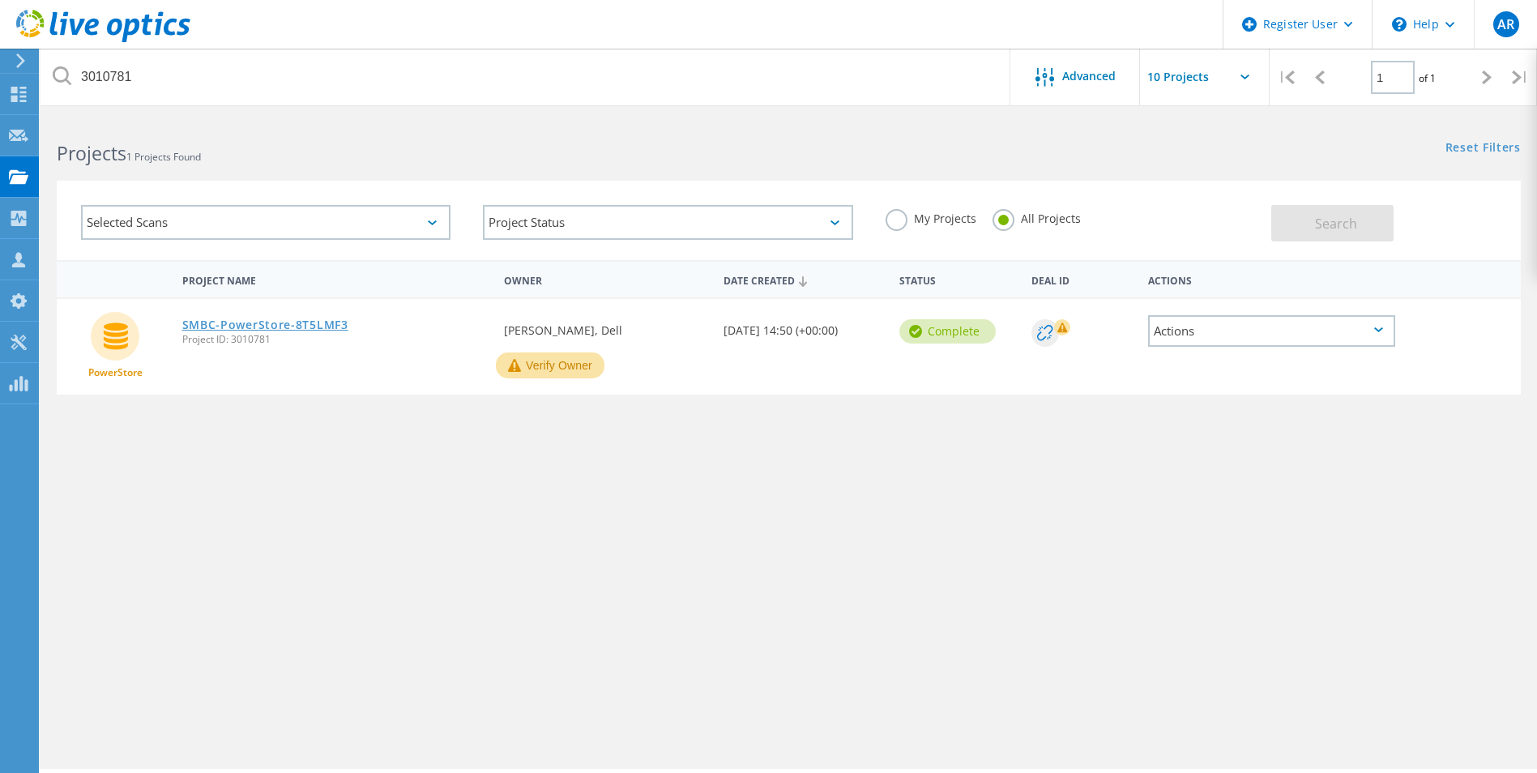
click at [237, 327] on link "SMBC-PowerStore-8T5LMF3" at bounding box center [265, 324] width 166 height 11
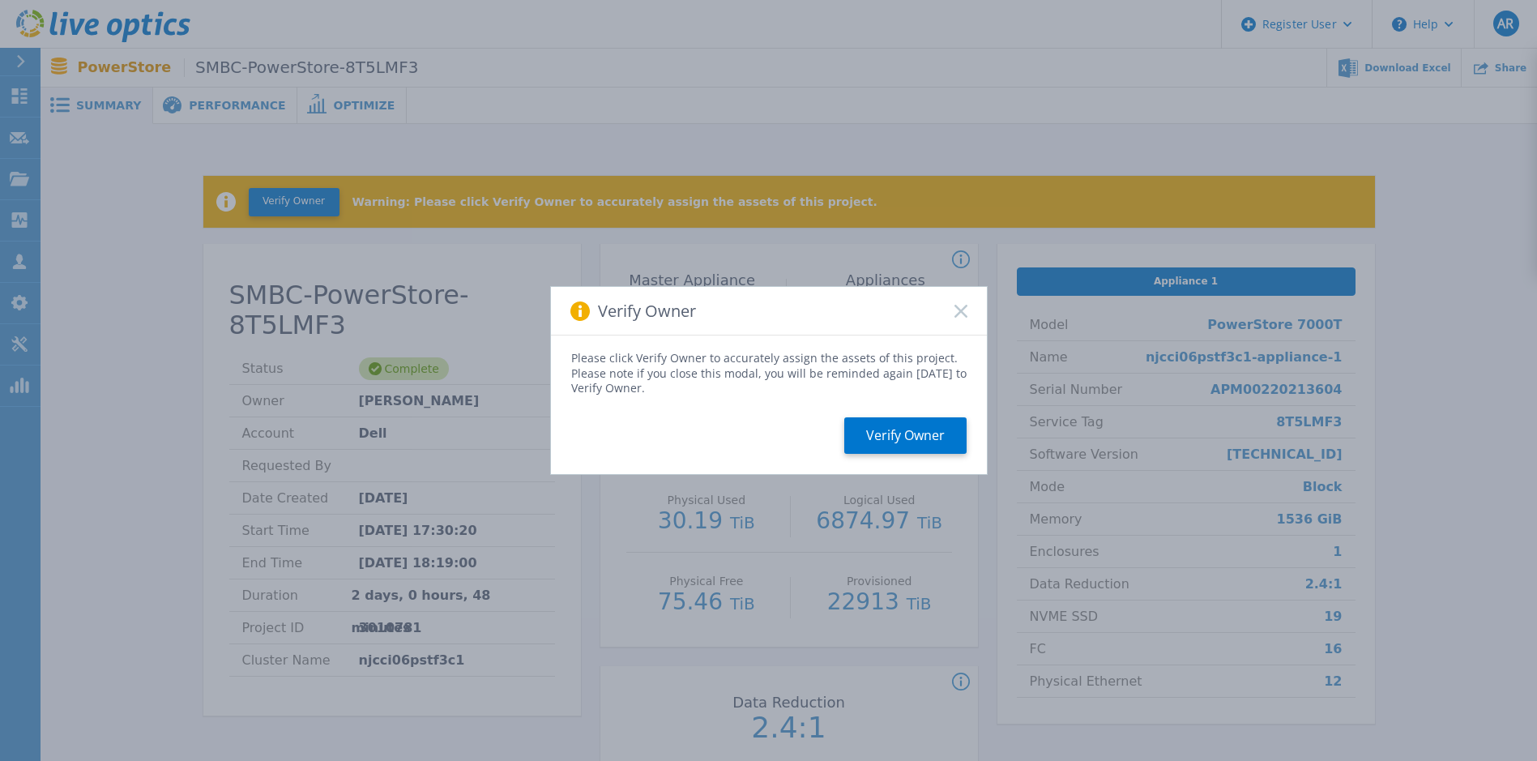
click at [965, 310] on icon at bounding box center [961, 311] width 13 height 13
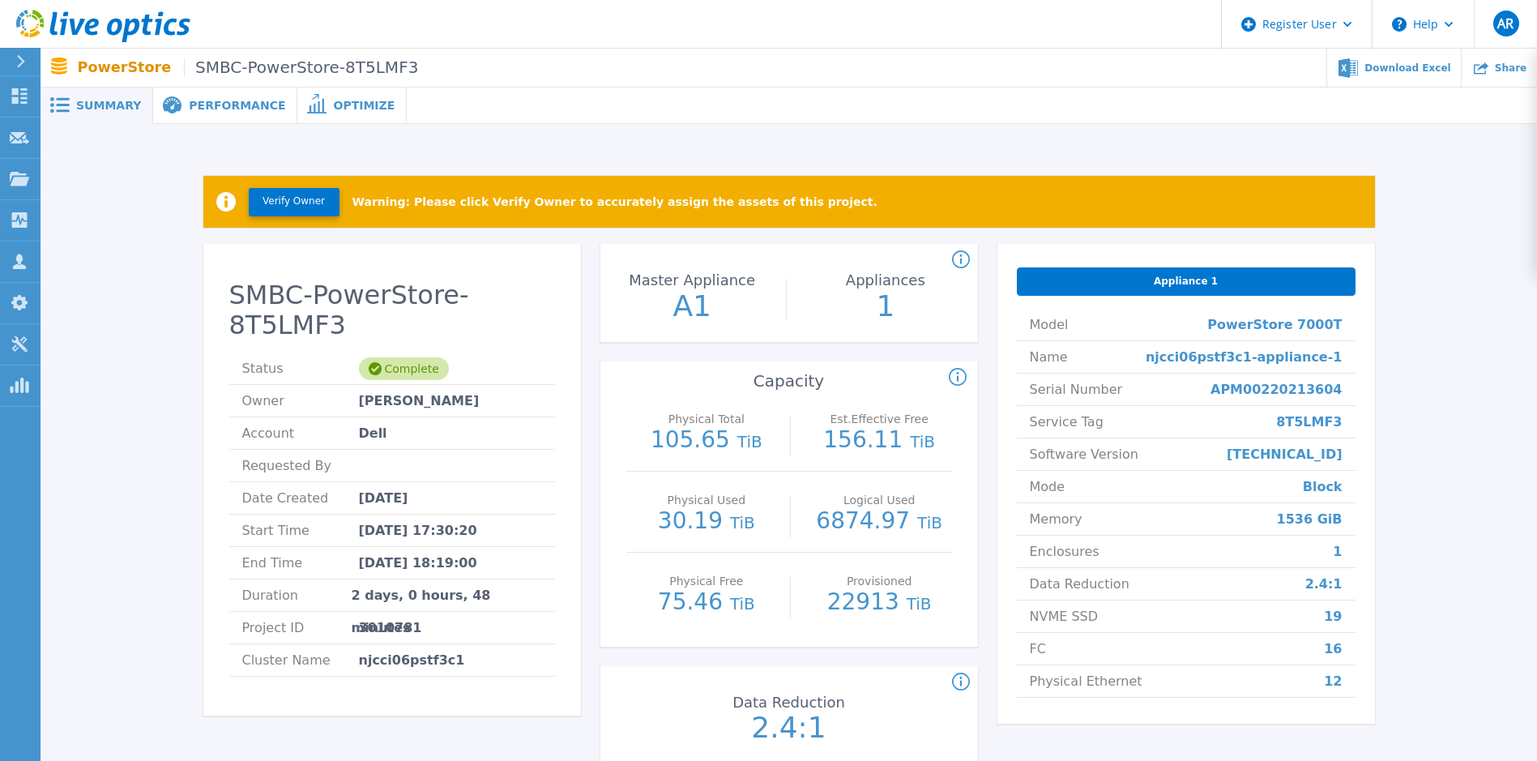
click at [257, 105] on span "Performance" at bounding box center [237, 105] width 96 height 11
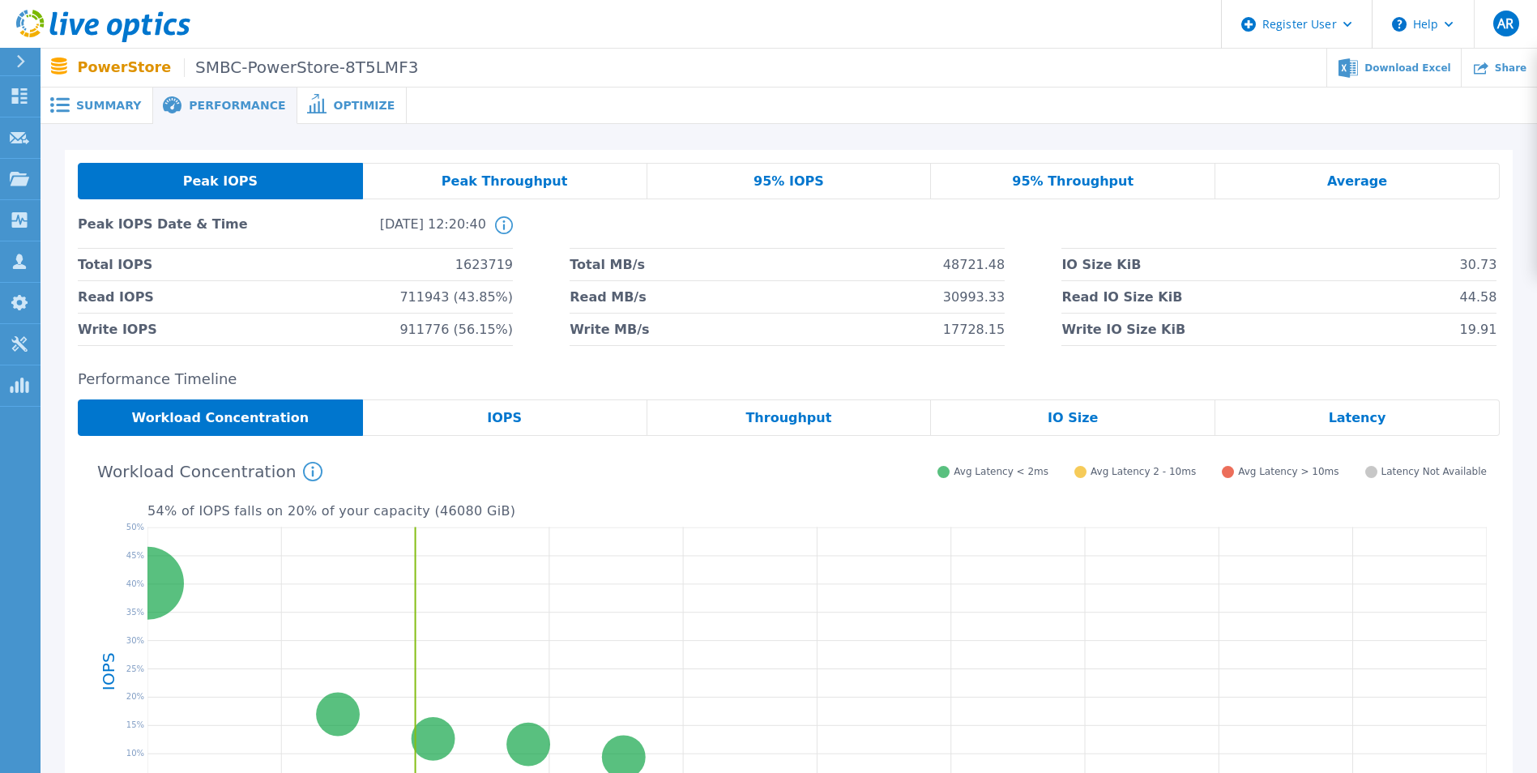
click at [784, 177] on span "95% IOPS" at bounding box center [789, 181] width 71 height 13
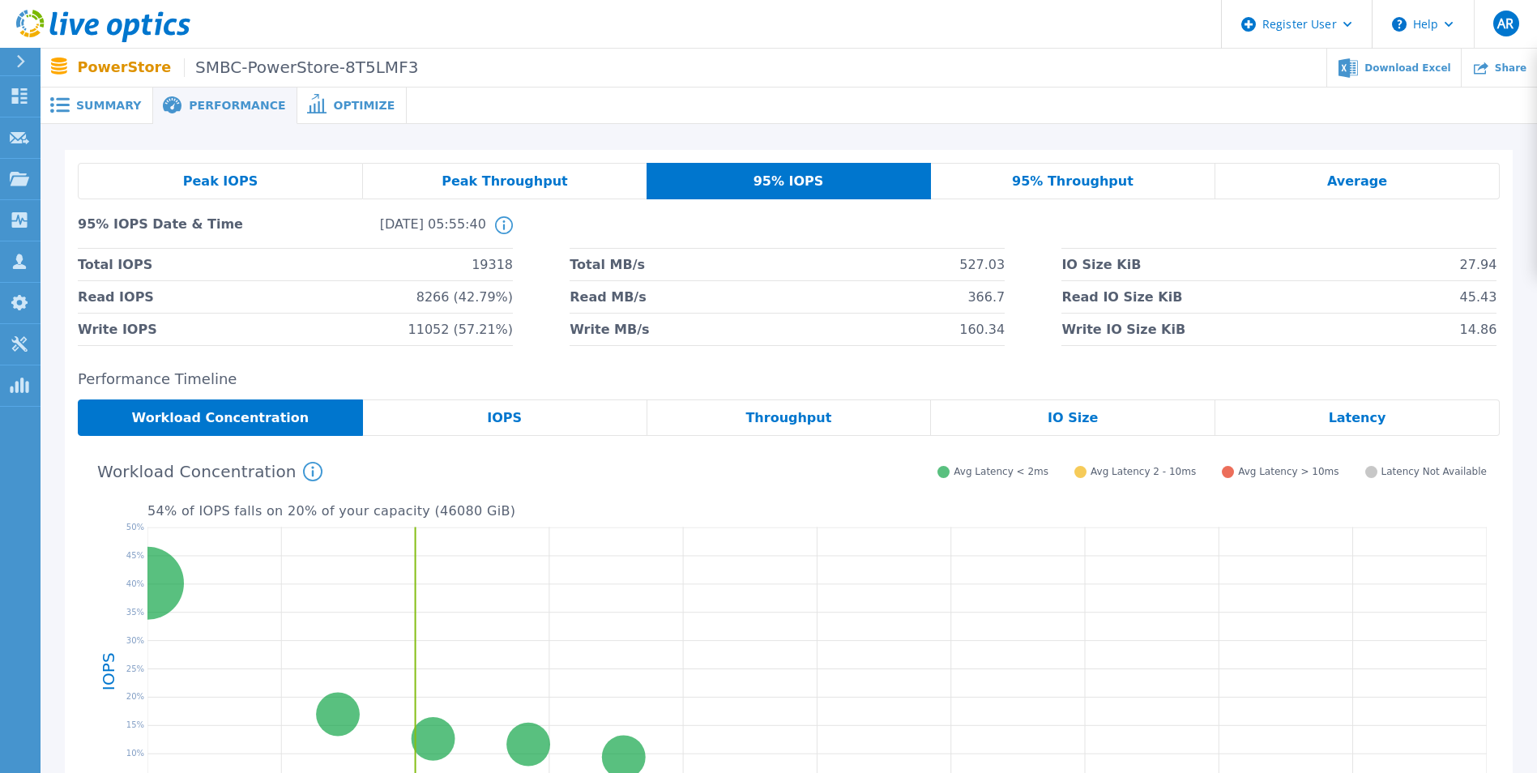
click at [107, 103] on span "Summary" at bounding box center [108, 105] width 65 height 11
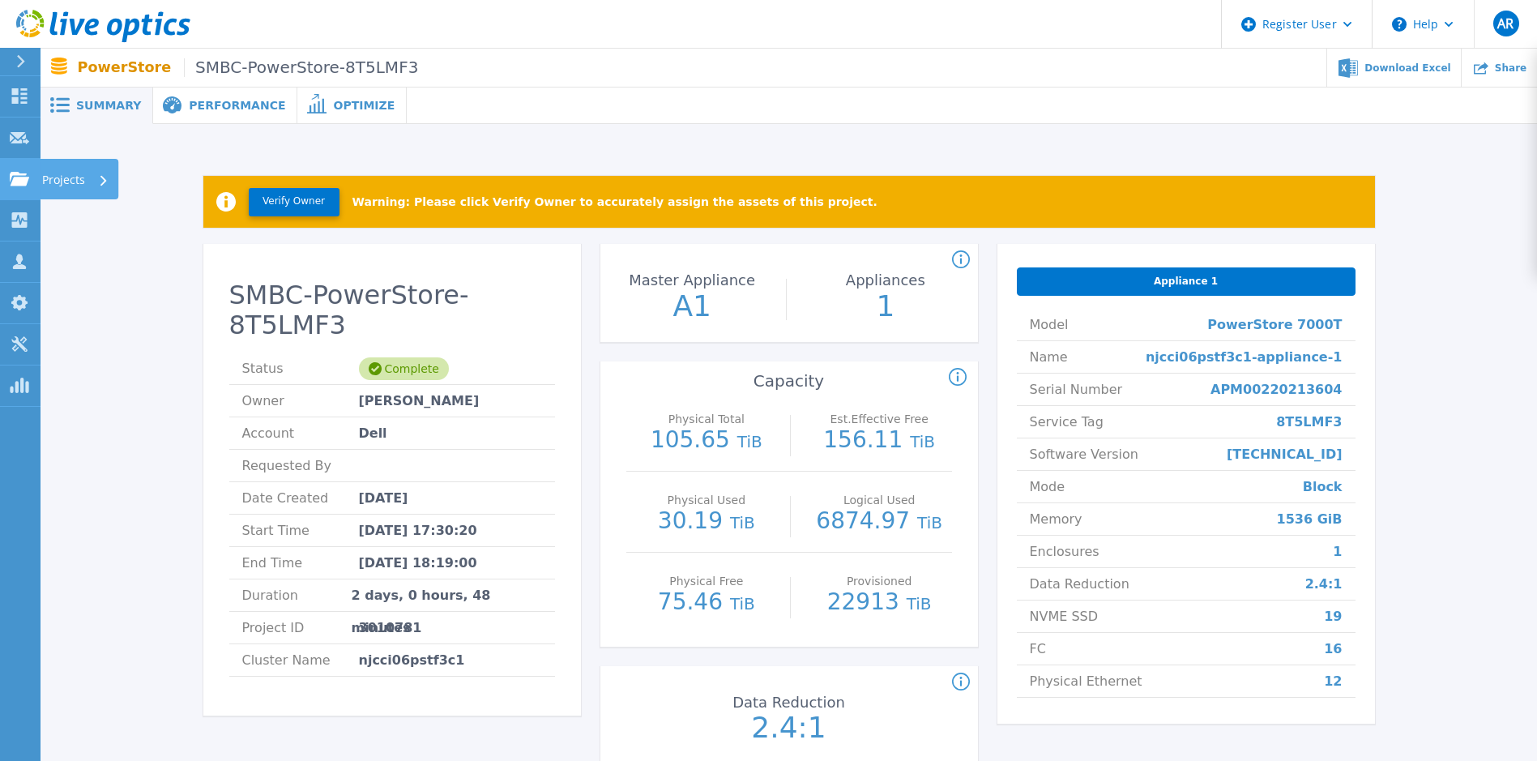
click at [14, 178] on icon at bounding box center [19, 179] width 19 height 14
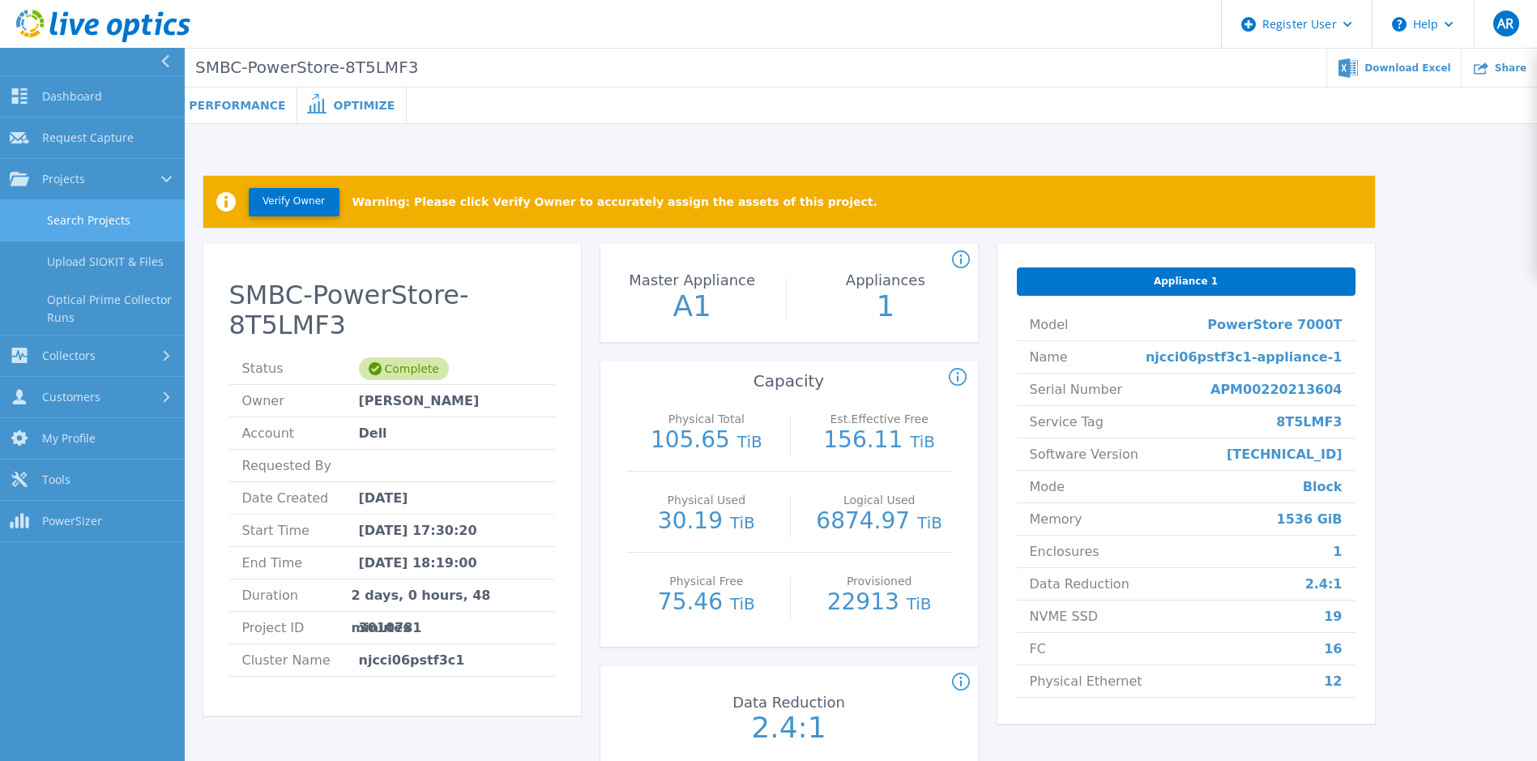
click at [93, 205] on link "Search Projects" at bounding box center [92, 220] width 185 height 41
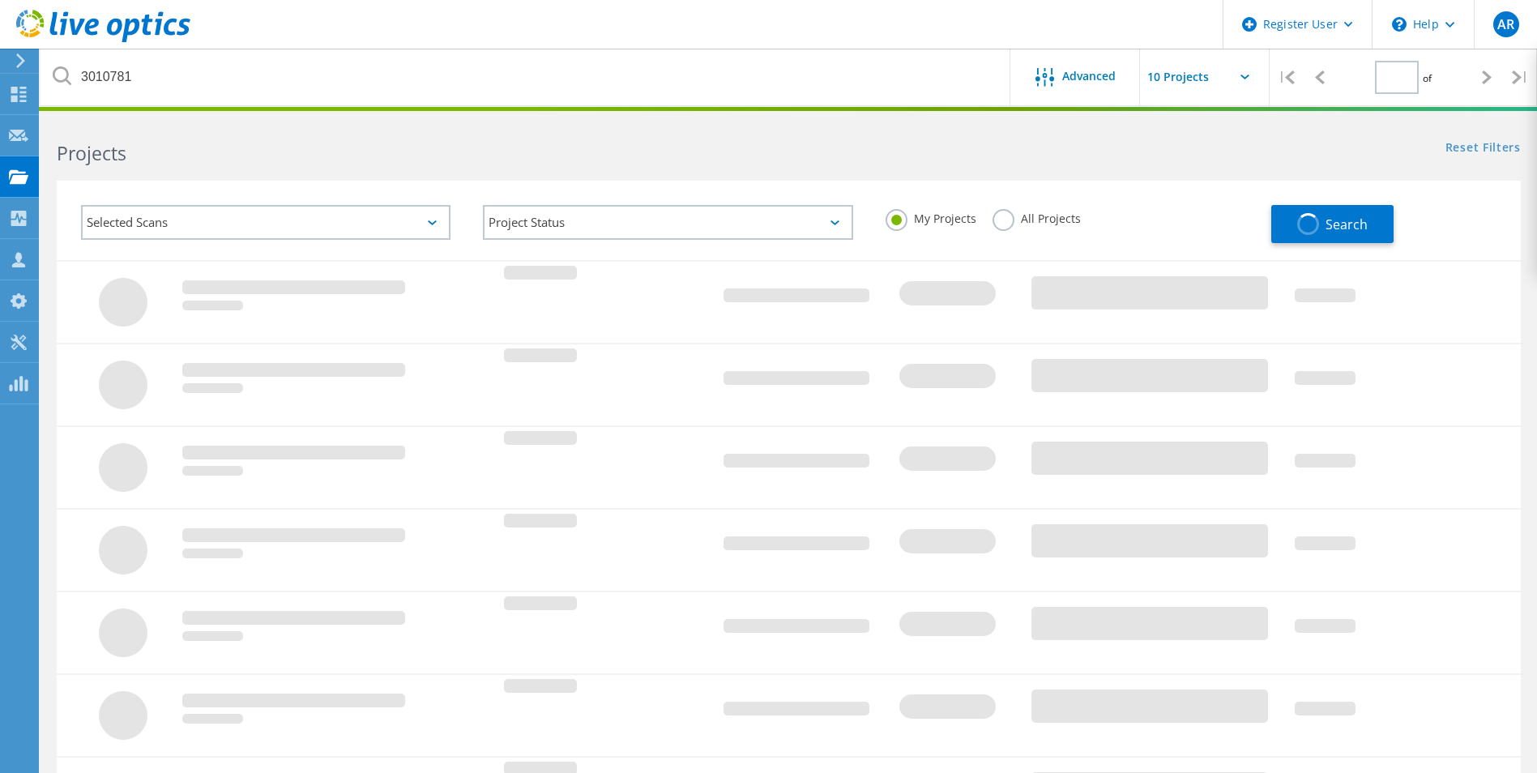
type input "1"
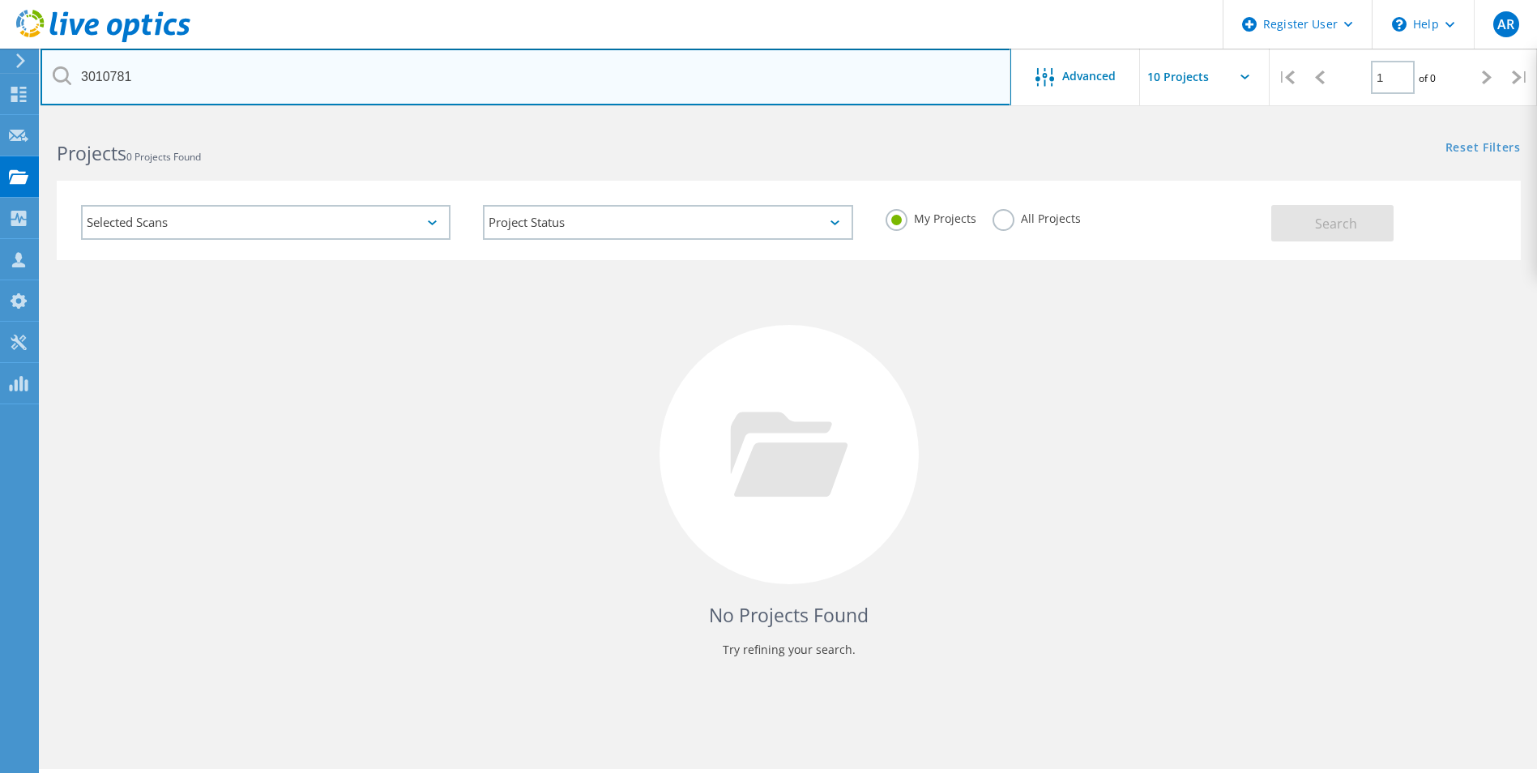
drag, startPoint x: 243, startPoint y: 66, endPoint x: 6, endPoint y: 67, distance: 236.6
click at [6, 118] on div "Register User \n Help Explore Helpful Articles Contact Support AR Dell User [PE…" at bounding box center [768, 468] width 1537 height 700
drag, startPoint x: 169, startPoint y: 75, endPoint x: 36, endPoint y: 76, distance: 133.7
click at [36, 118] on div "Register User \n Help Explore Helpful Articles Contact Support AR Dell User [PE…" at bounding box center [768, 468] width 1537 height 700
click at [191, 79] on input "3010781" at bounding box center [526, 77] width 971 height 57
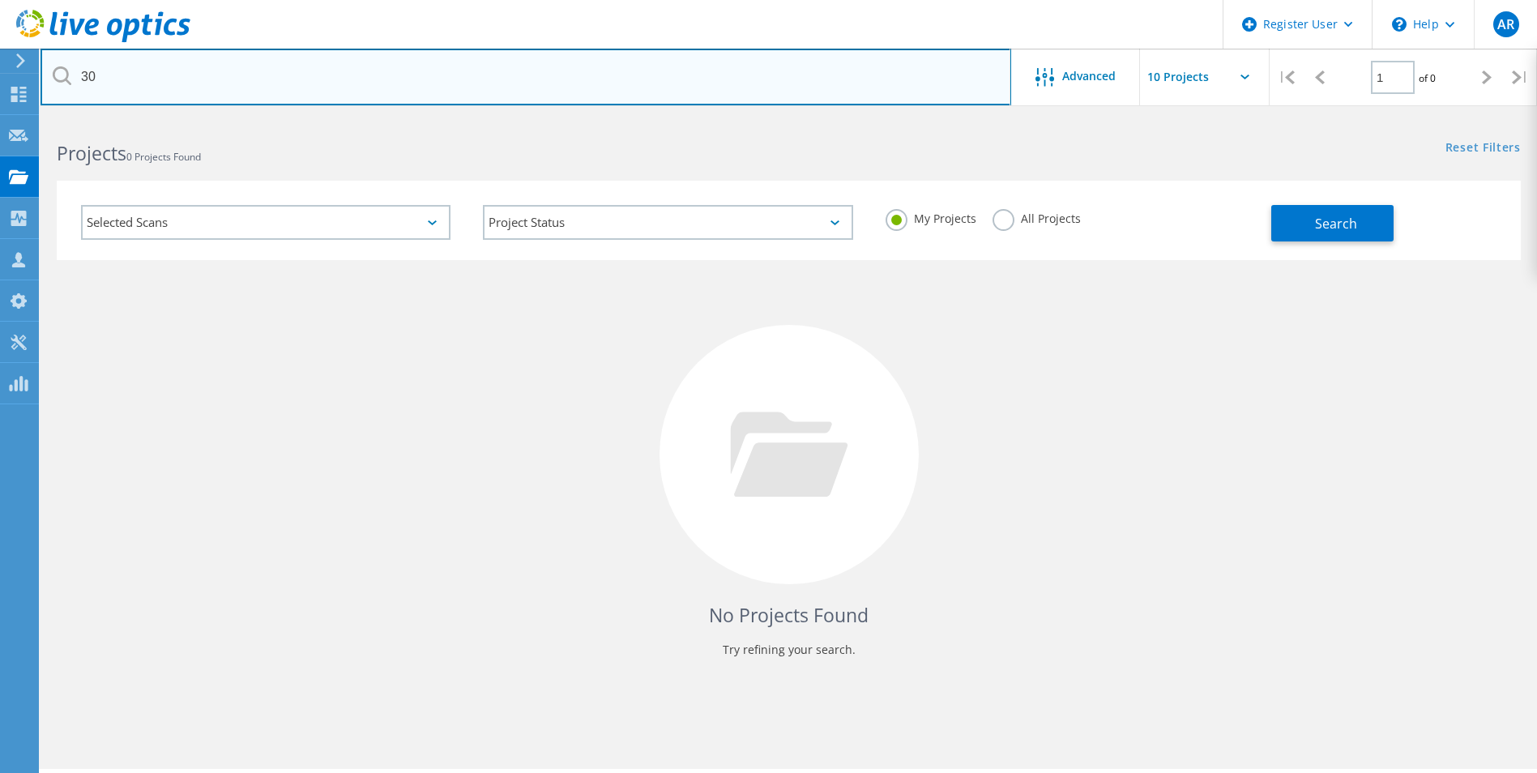
type input "3"
paste input "3010788"
type input "3010788"
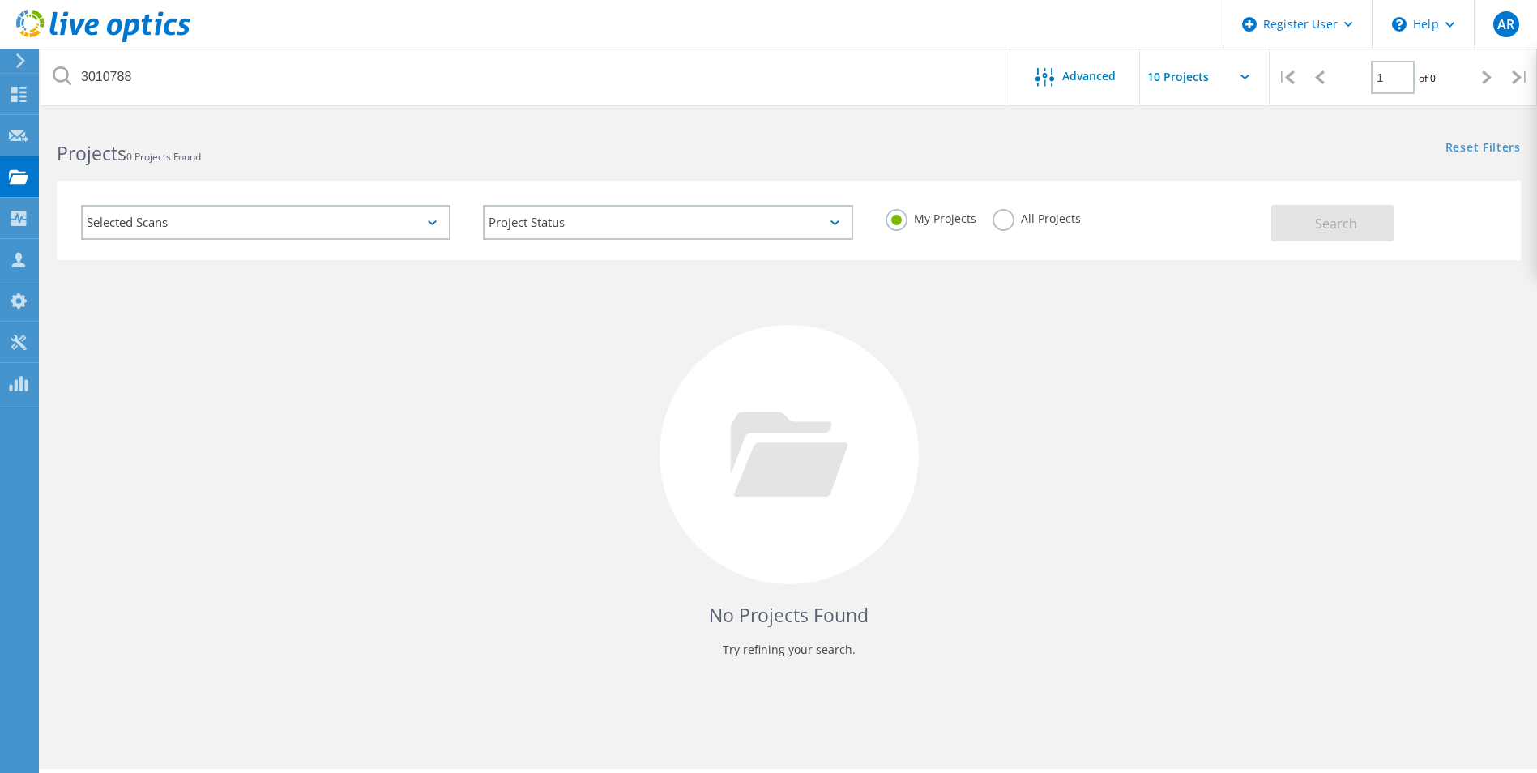
click at [1005, 216] on label "All Projects" at bounding box center [1037, 216] width 88 height 15
click at [0, 0] on input "All Projects" at bounding box center [0, 0] width 0 height 0
click at [1357, 217] on button "Search" at bounding box center [1332, 223] width 122 height 36
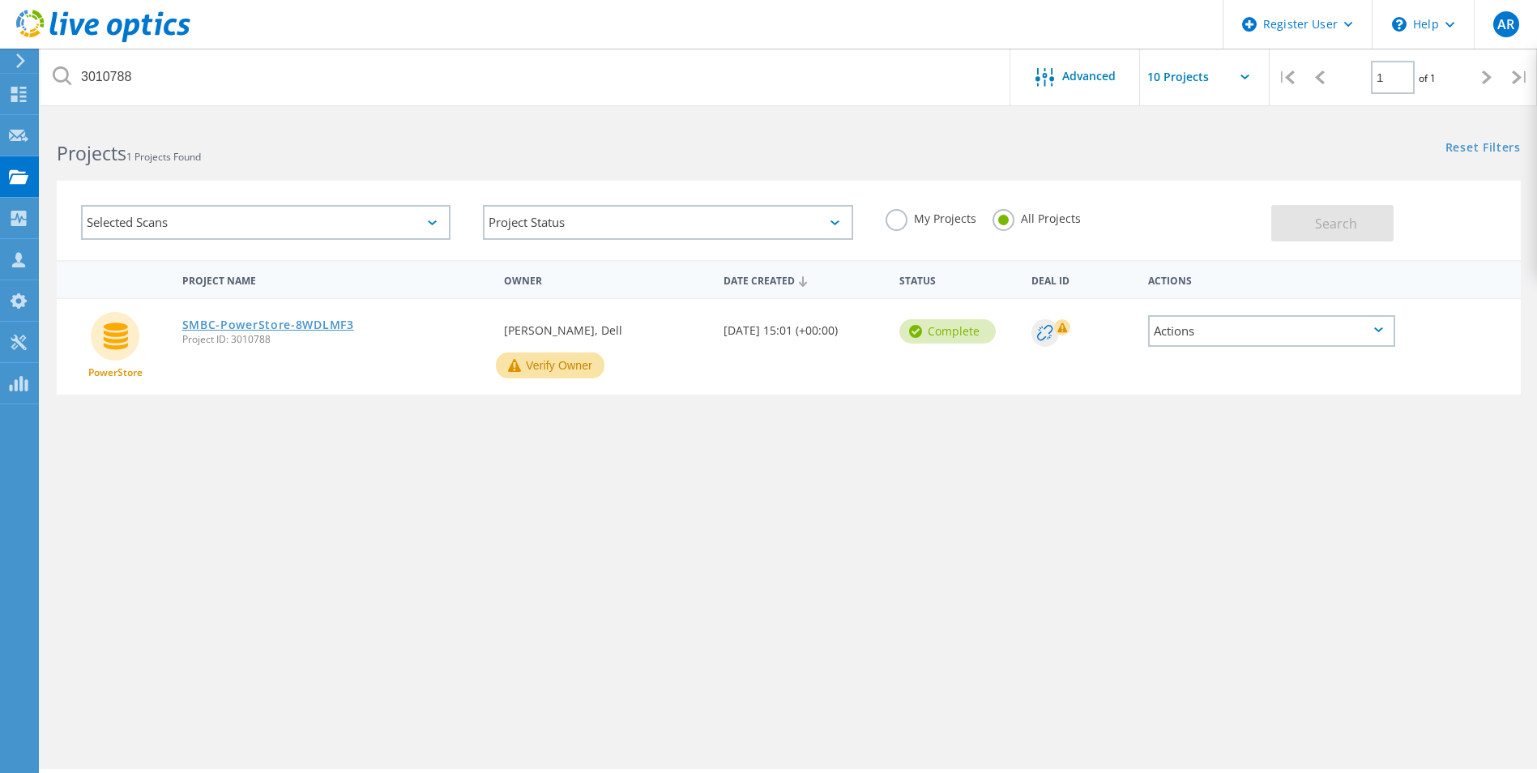
click at [238, 325] on link "SMBC-PowerStore-8WDLMF3" at bounding box center [268, 324] width 172 height 11
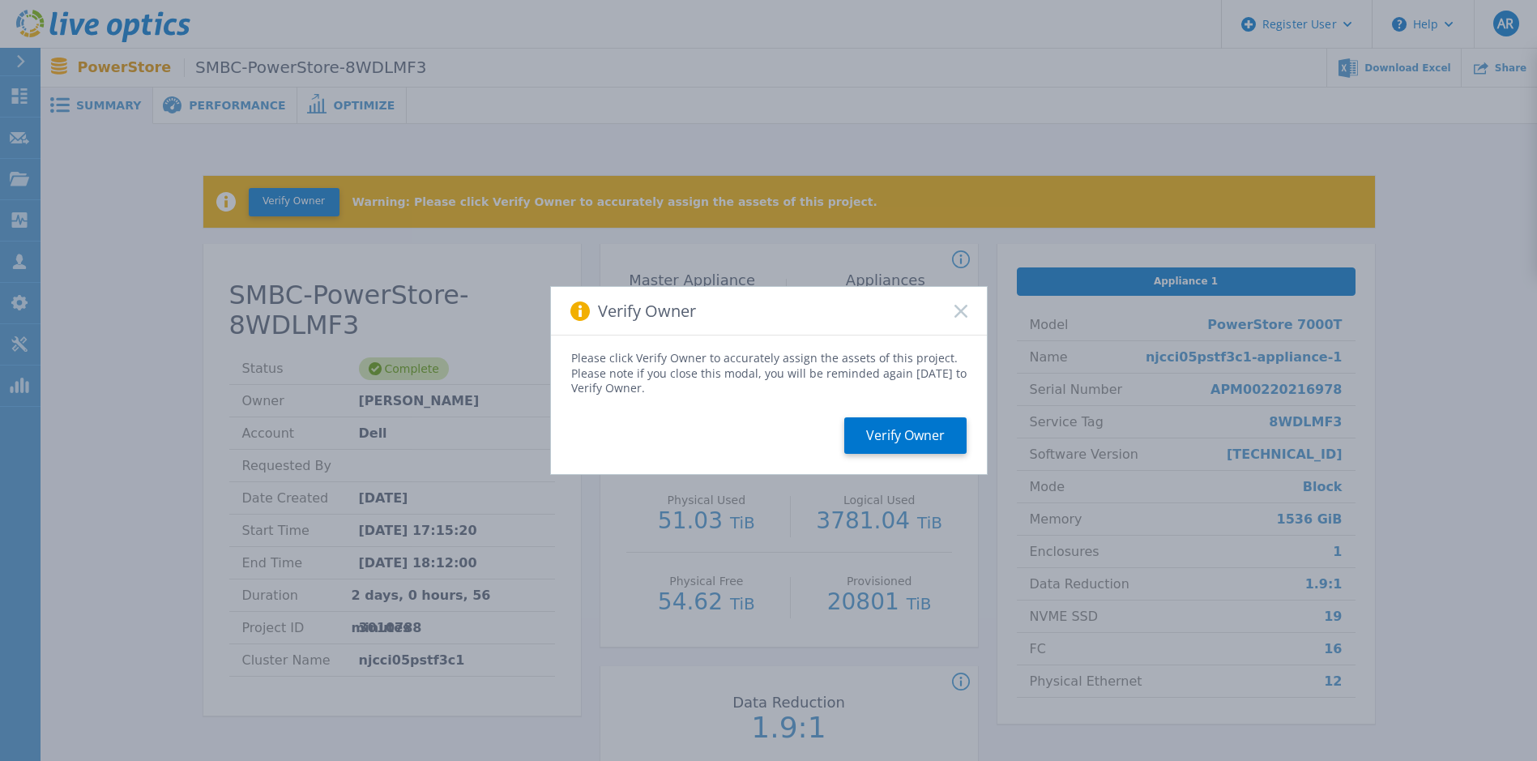
click at [959, 305] on icon at bounding box center [961, 311] width 13 height 13
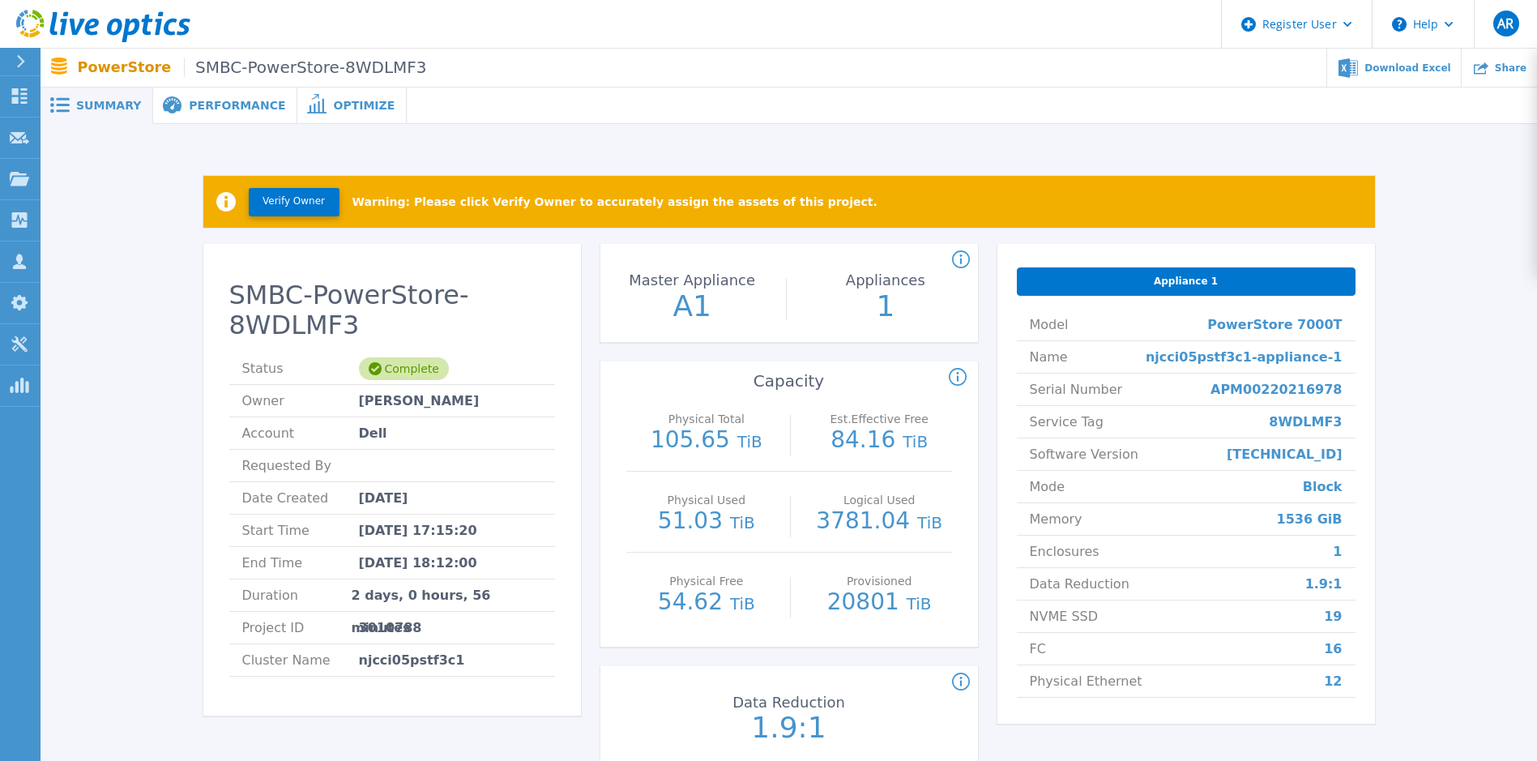
click at [195, 100] on span "Performance" at bounding box center [237, 105] width 96 height 11
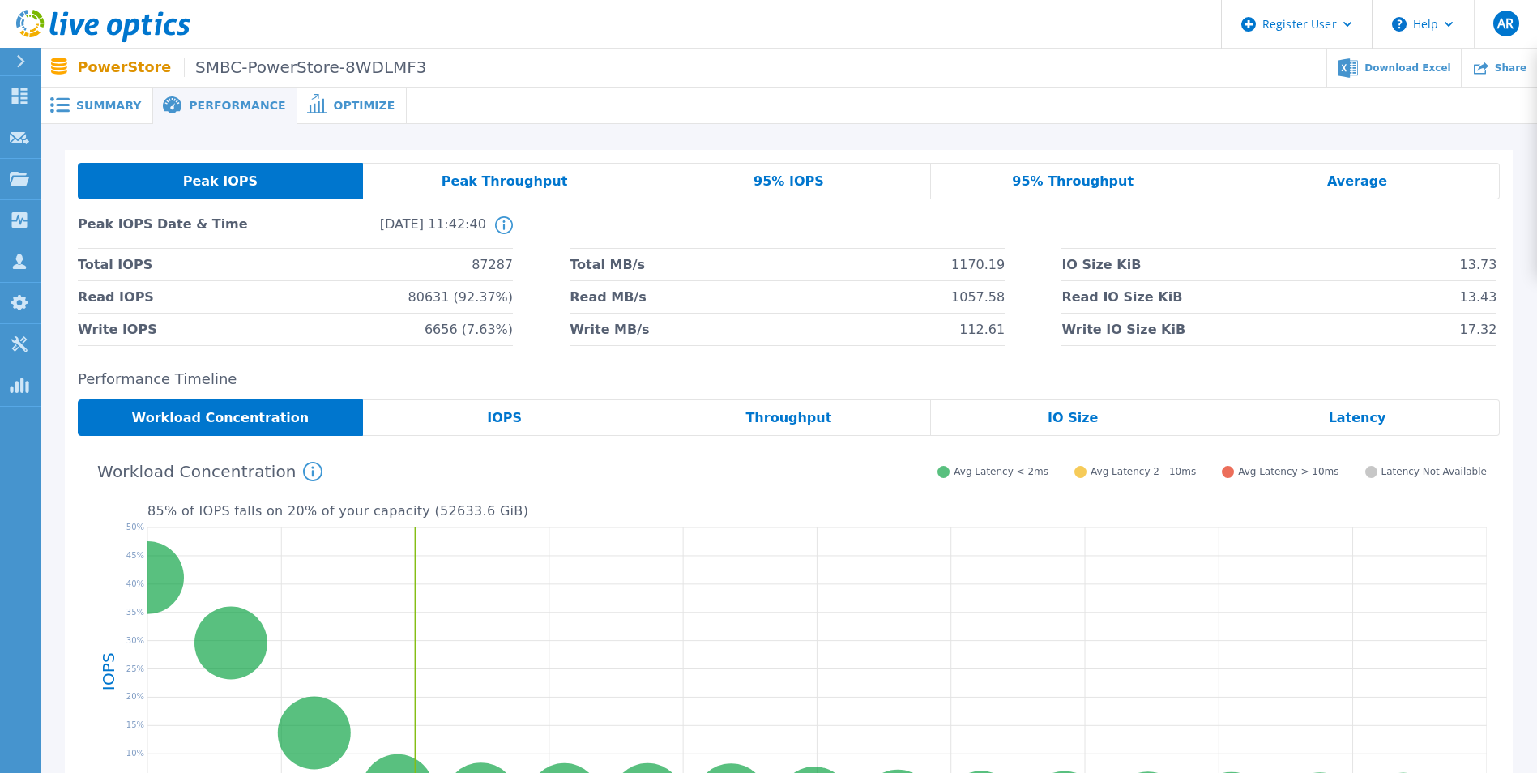
click at [804, 175] on span "95% IOPS" at bounding box center [789, 181] width 71 height 13
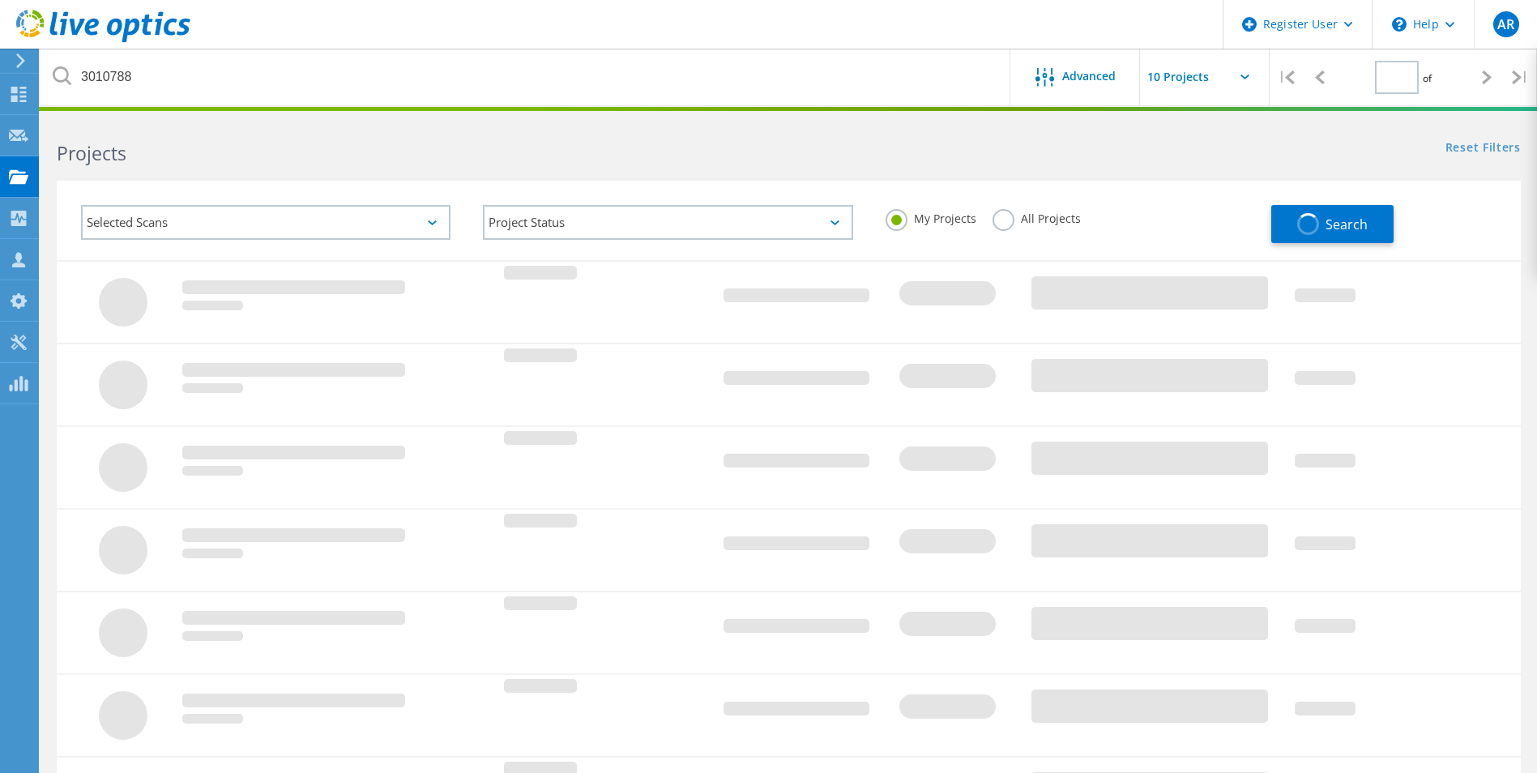
type input "1"
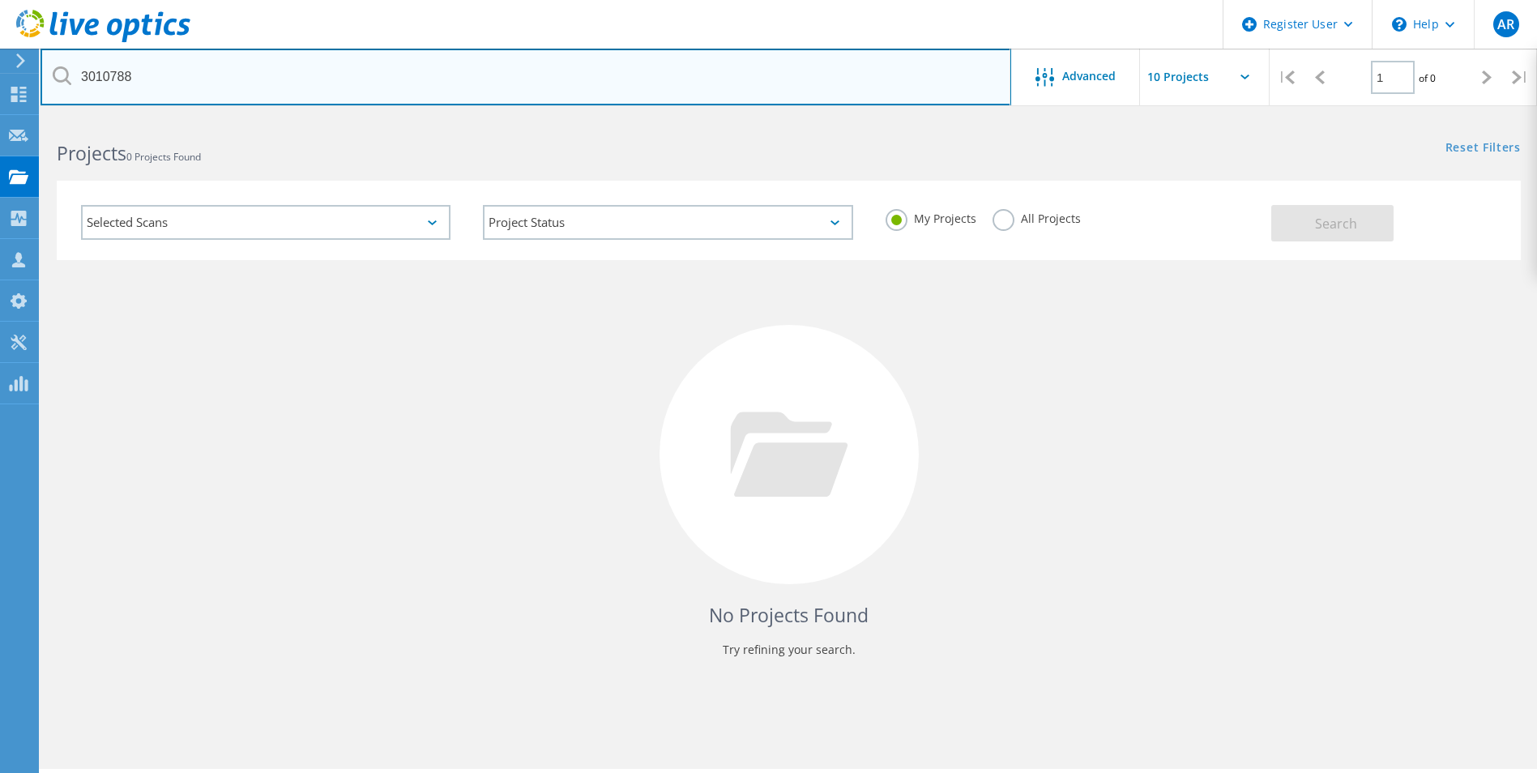
drag, startPoint x: 140, startPoint y: 76, endPoint x: 26, endPoint y: 68, distance: 114.5
click at [26, 118] on div "Register User \n Help Explore Helpful Articles Contact Support AR Dell User Ada…" at bounding box center [768, 468] width 1537 height 700
type input "3"
paste input "3010853"
type input "3010853"
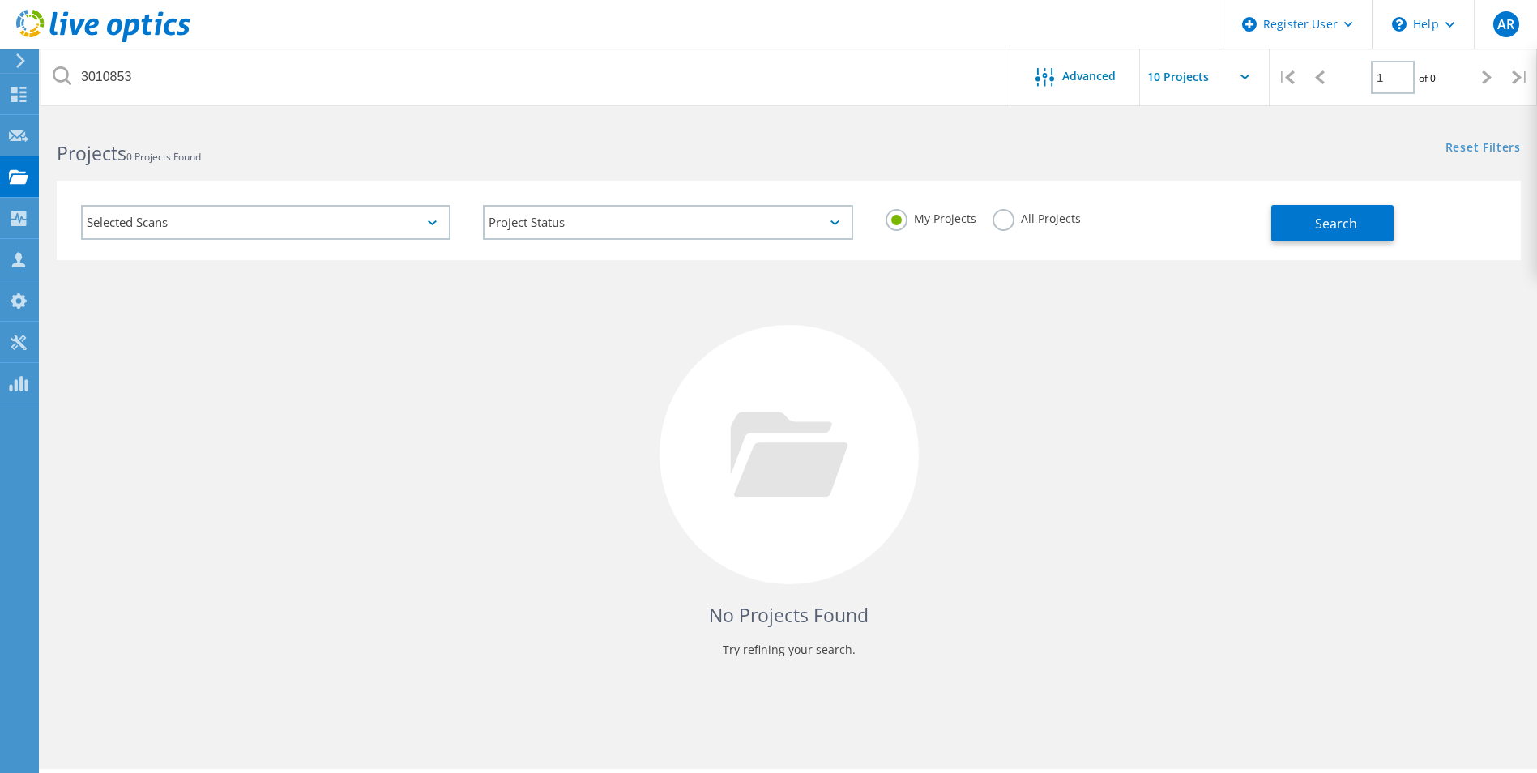
click at [999, 219] on label "All Projects" at bounding box center [1037, 216] width 88 height 15
click at [0, 0] on input "All Projects" at bounding box center [0, 0] width 0 height 0
click at [1357, 218] on button "Search" at bounding box center [1332, 223] width 122 height 36
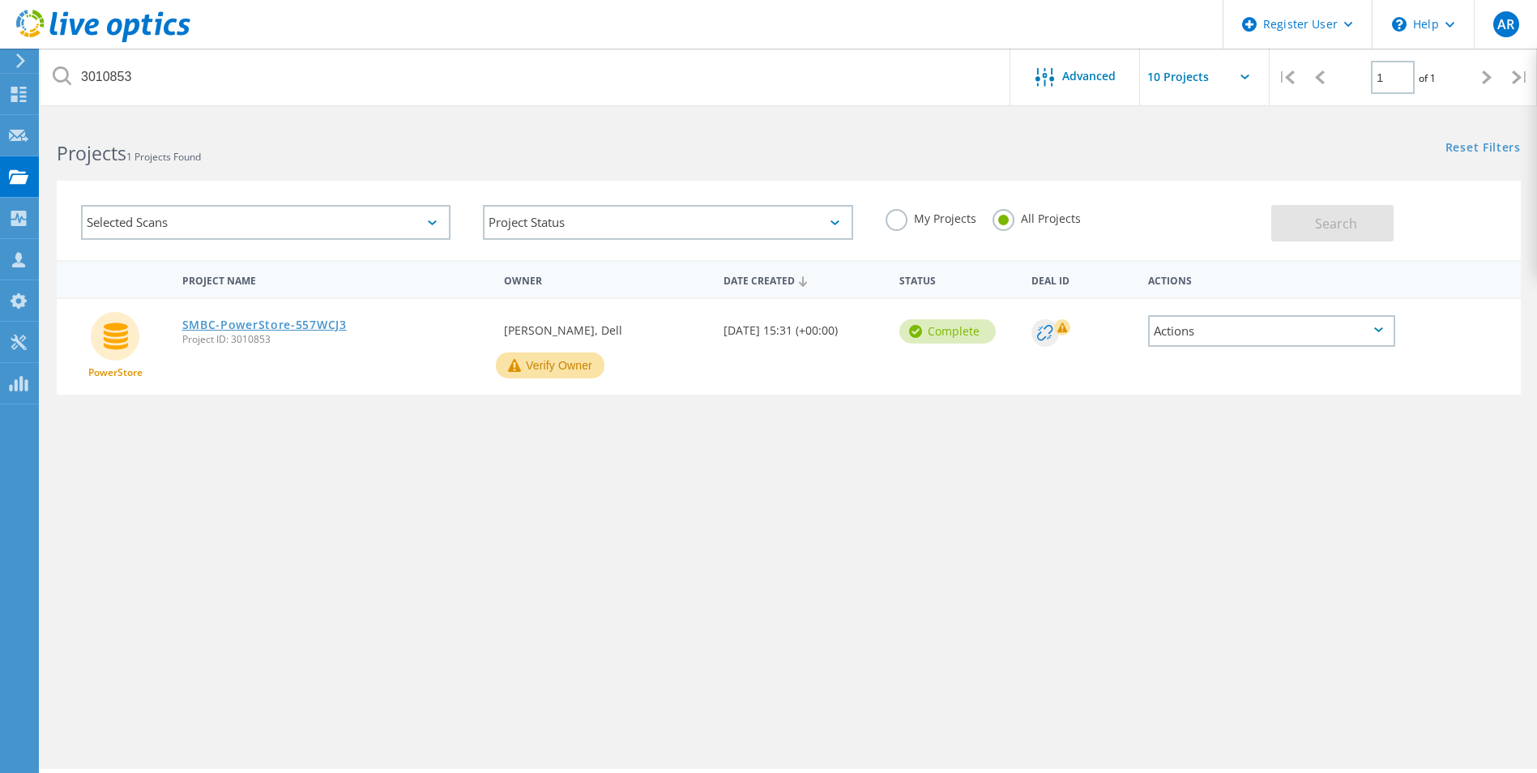
click at [288, 321] on link "SMBC-PowerStore-557WCJ3" at bounding box center [264, 324] width 165 height 11
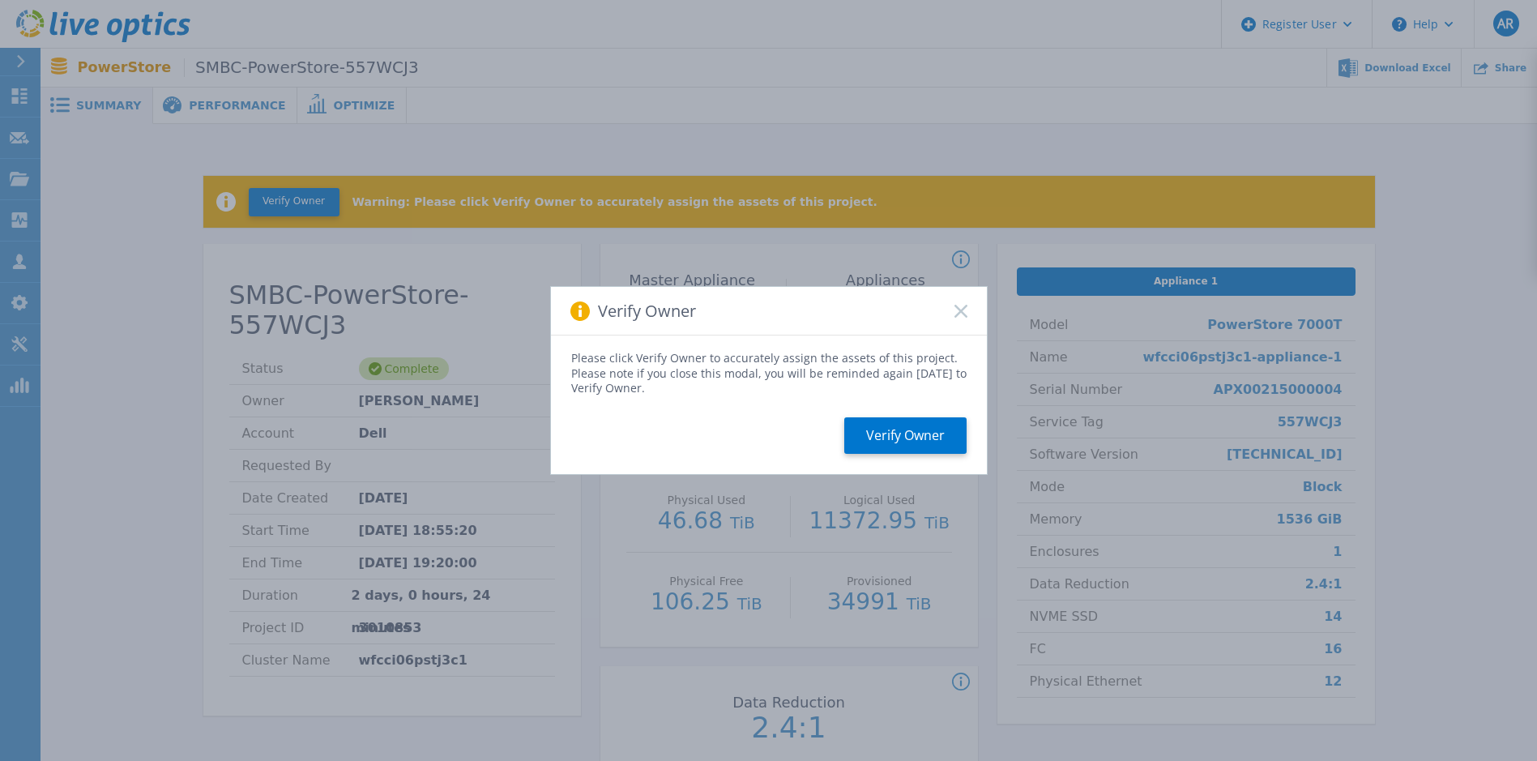
click at [968, 309] on div "Verify Owner" at bounding box center [769, 311] width 436 height 49
click at [963, 310] on rect at bounding box center [961, 311] width 14 height 14
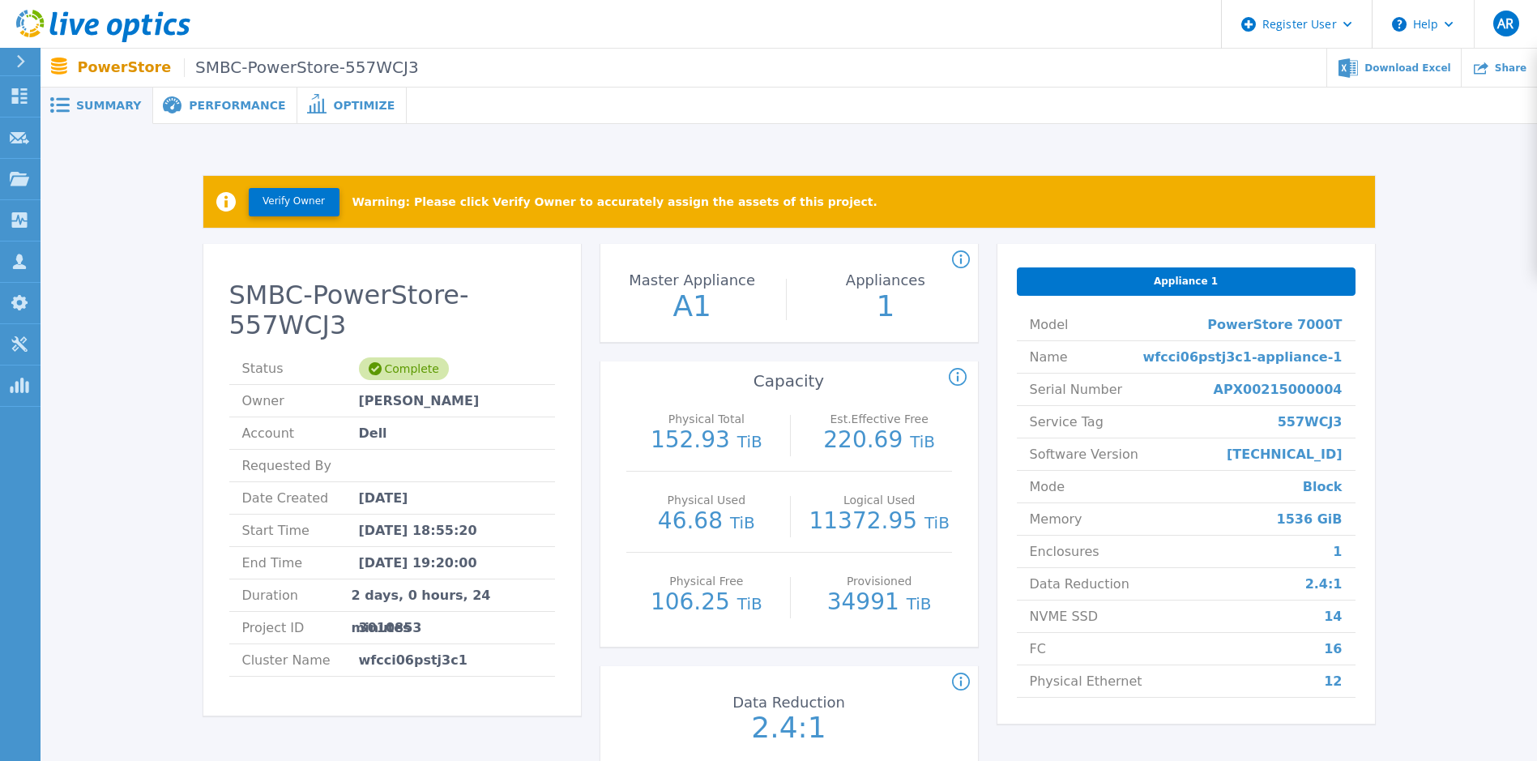
click at [242, 101] on span "Performance" at bounding box center [237, 105] width 96 height 11
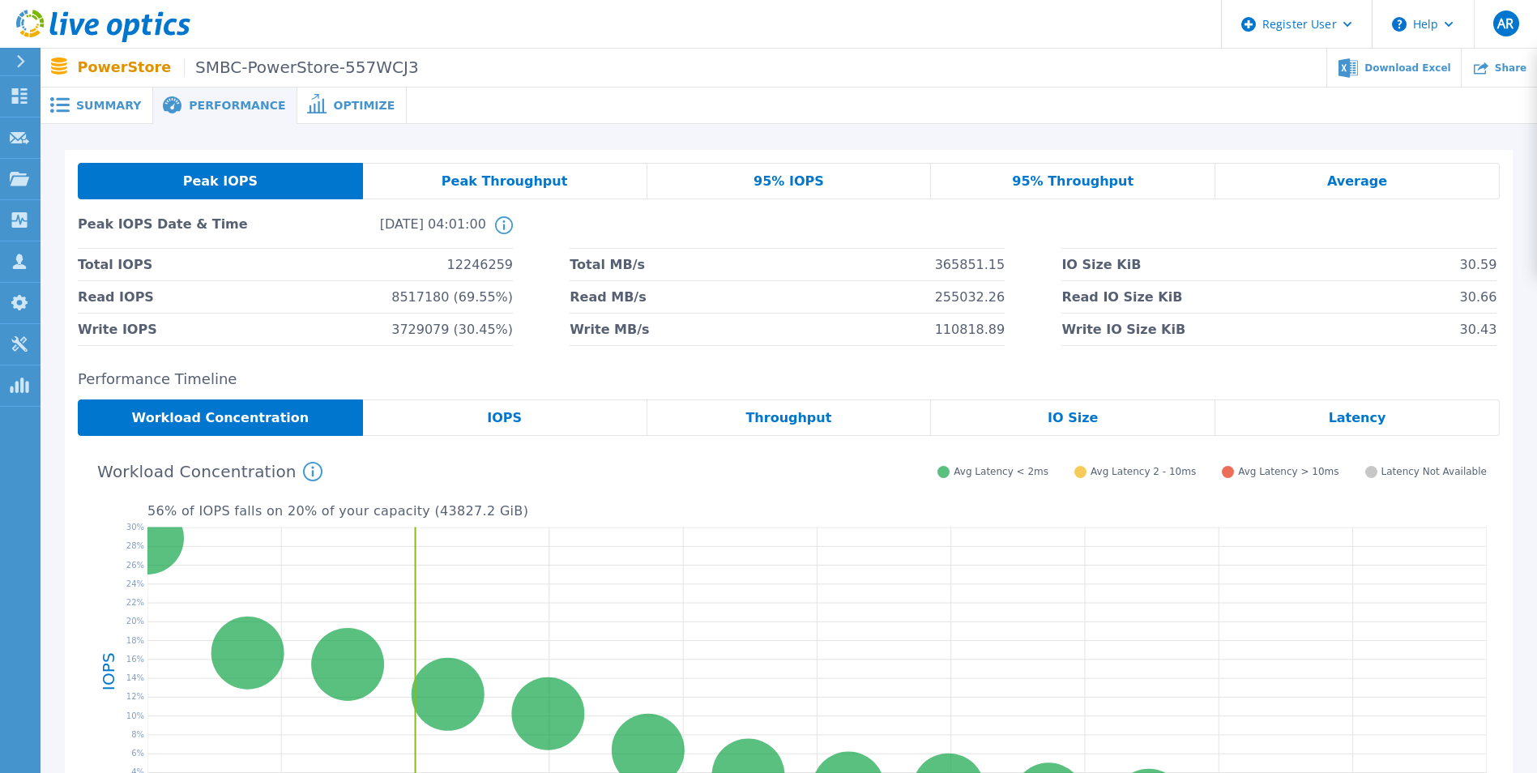
click at [815, 179] on span "95% IOPS" at bounding box center [789, 181] width 71 height 13
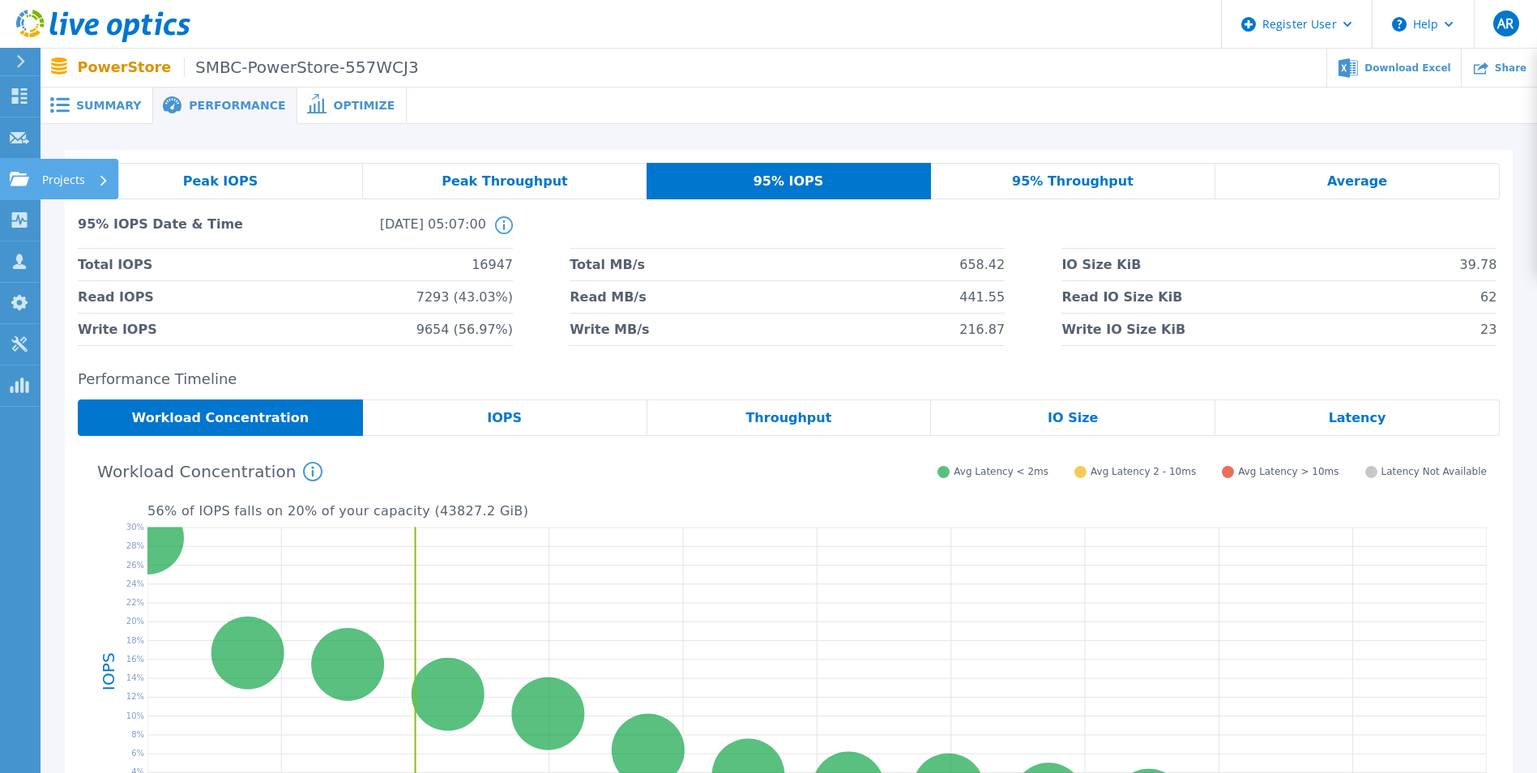
click at [25, 177] on icon at bounding box center [19, 179] width 19 height 14
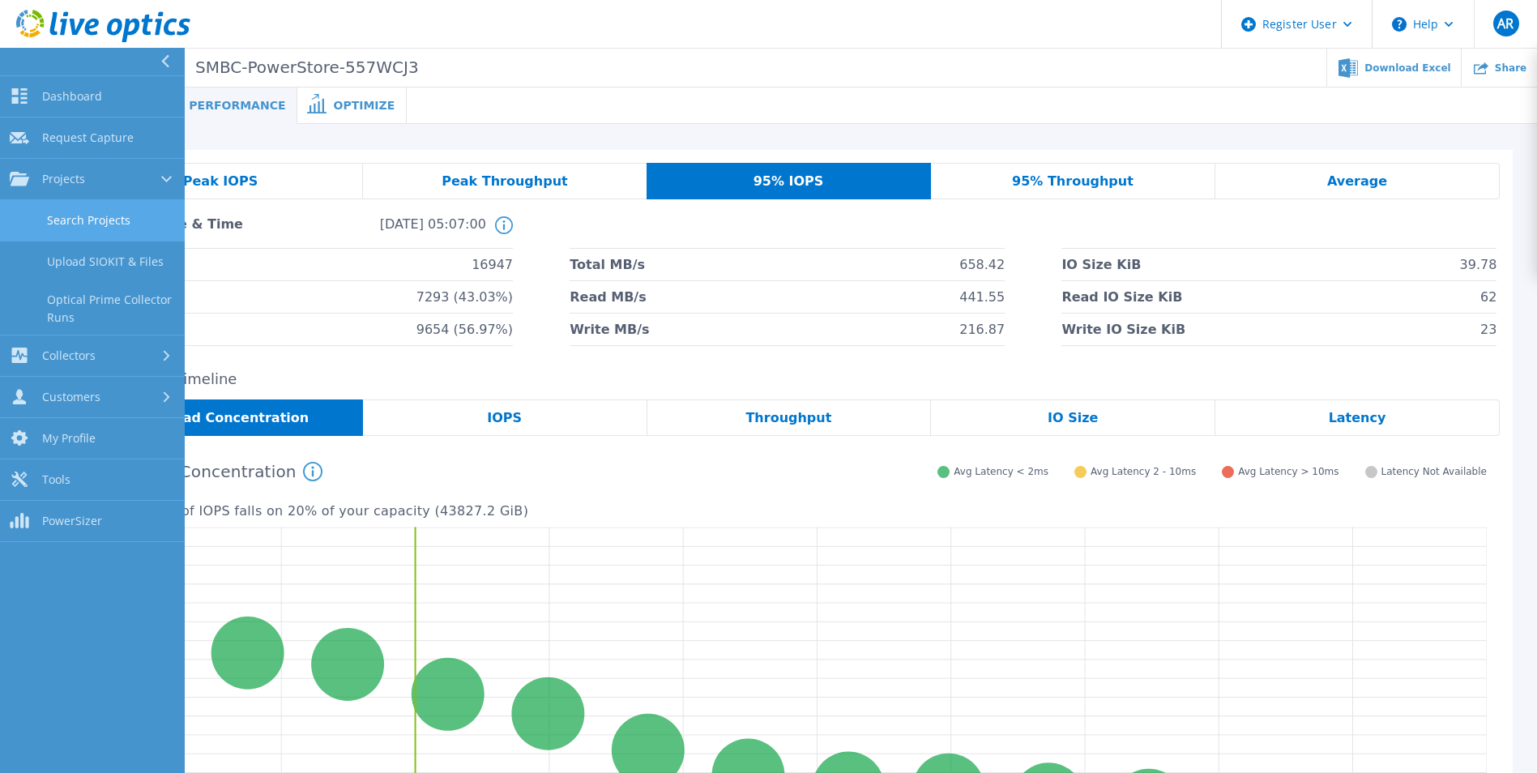
click at [143, 217] on link "Search Projects" at bounding box center [92, 220] width 185 height 41
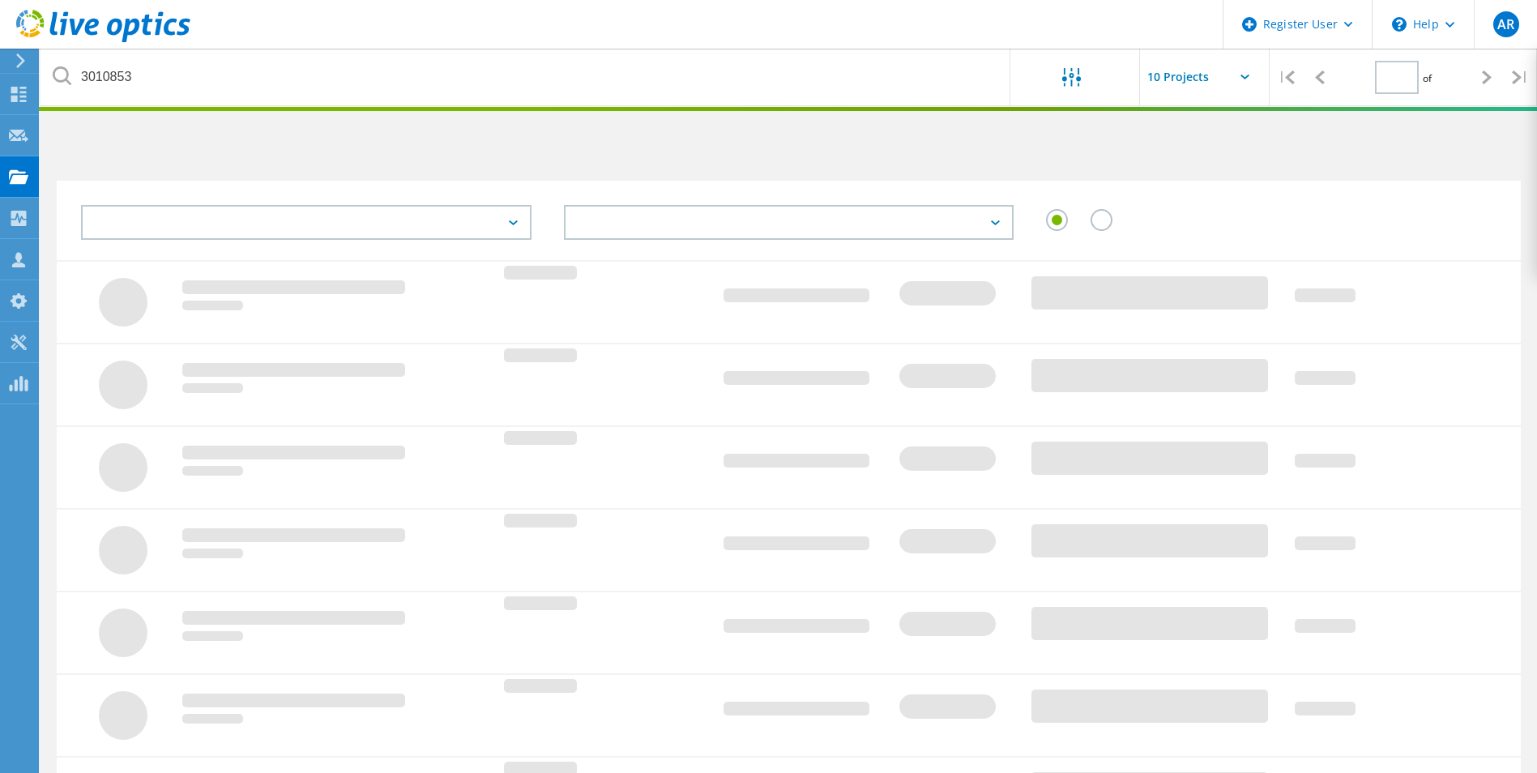
type input "1"
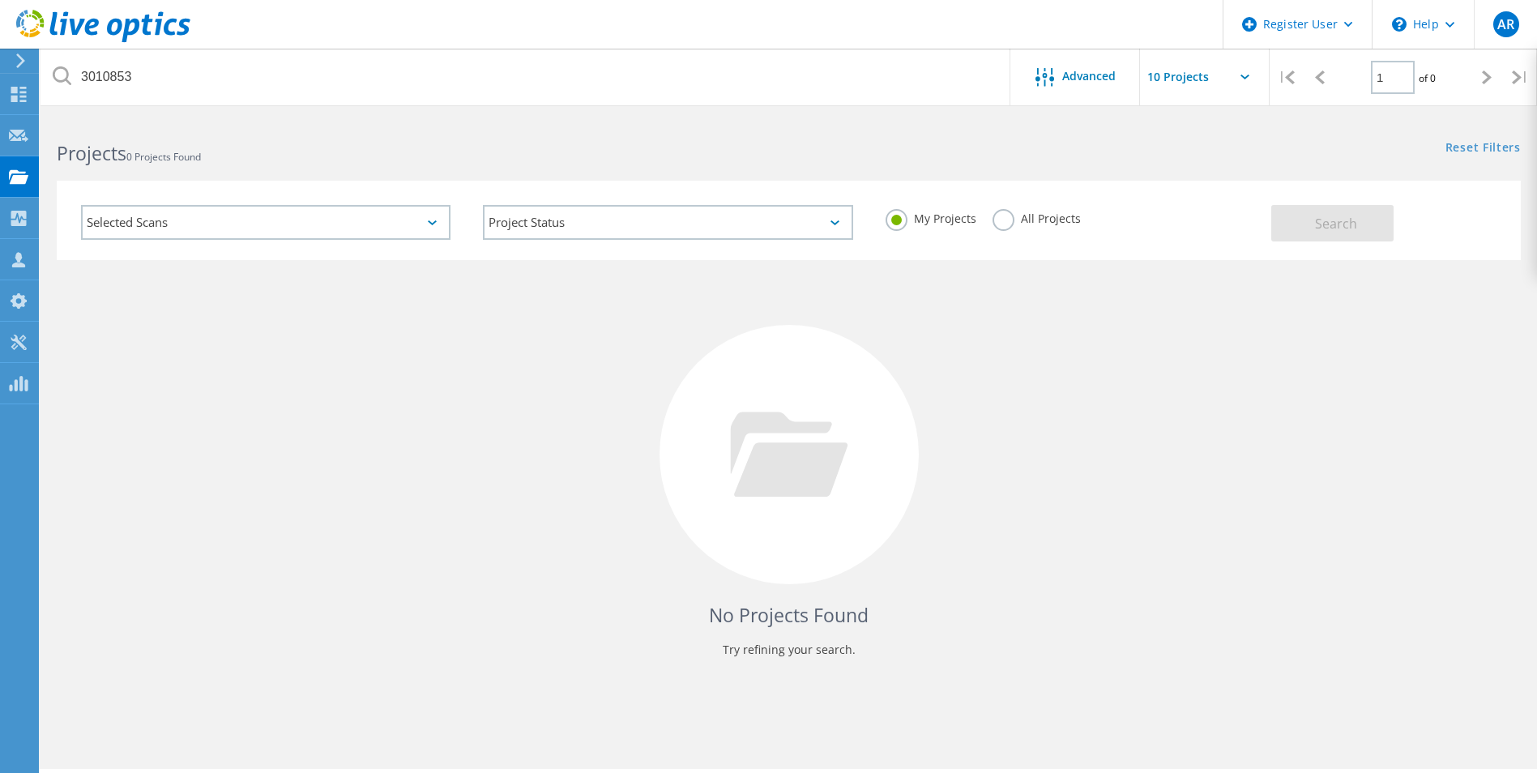
click at [1008, 218] on label "All Projects" at bounding box center [1037, 216] width 88 height 15
click at [0, 0] on input "All Projects" at bounding box center [0, 0] width 0 height 0
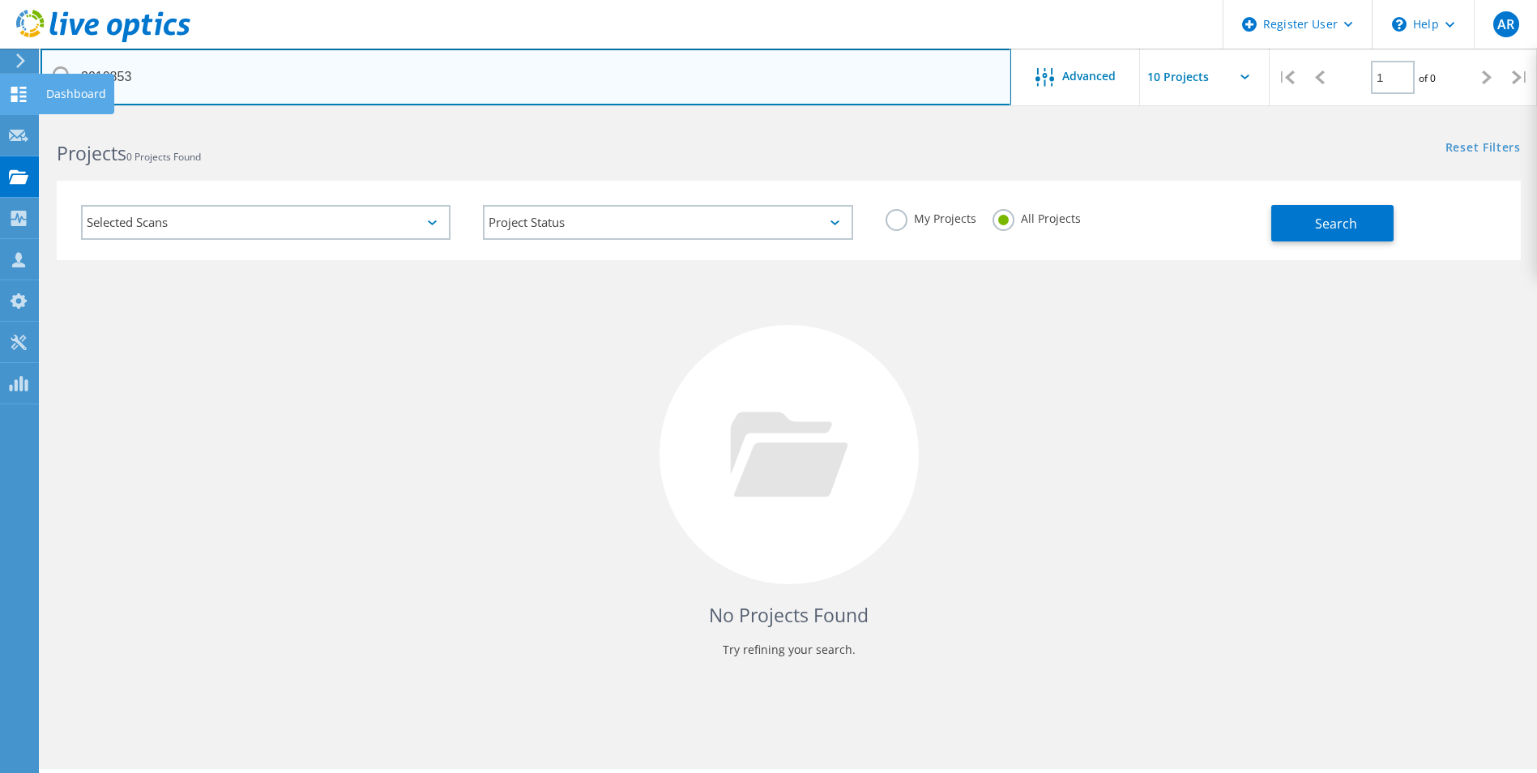
drag, startPoint x: 156, startPoint y: 77, endPoint x: 28, endPoint y: 75, distance: 128.9
click at [28, 118] on div "Register User \n Help Explore Helpful Articles Contact Support AR Dell User [PE…" at bounding box center [768, 468] width 1537 height 700
drag, startPoint x: 148, startPoint y: 73, endPoint x: 50, endPoint y: 73, distance: 98.1
click at [50, 73] on input "3010853" at bounding box center [526, 77] width 971 height 57
paste input "8"
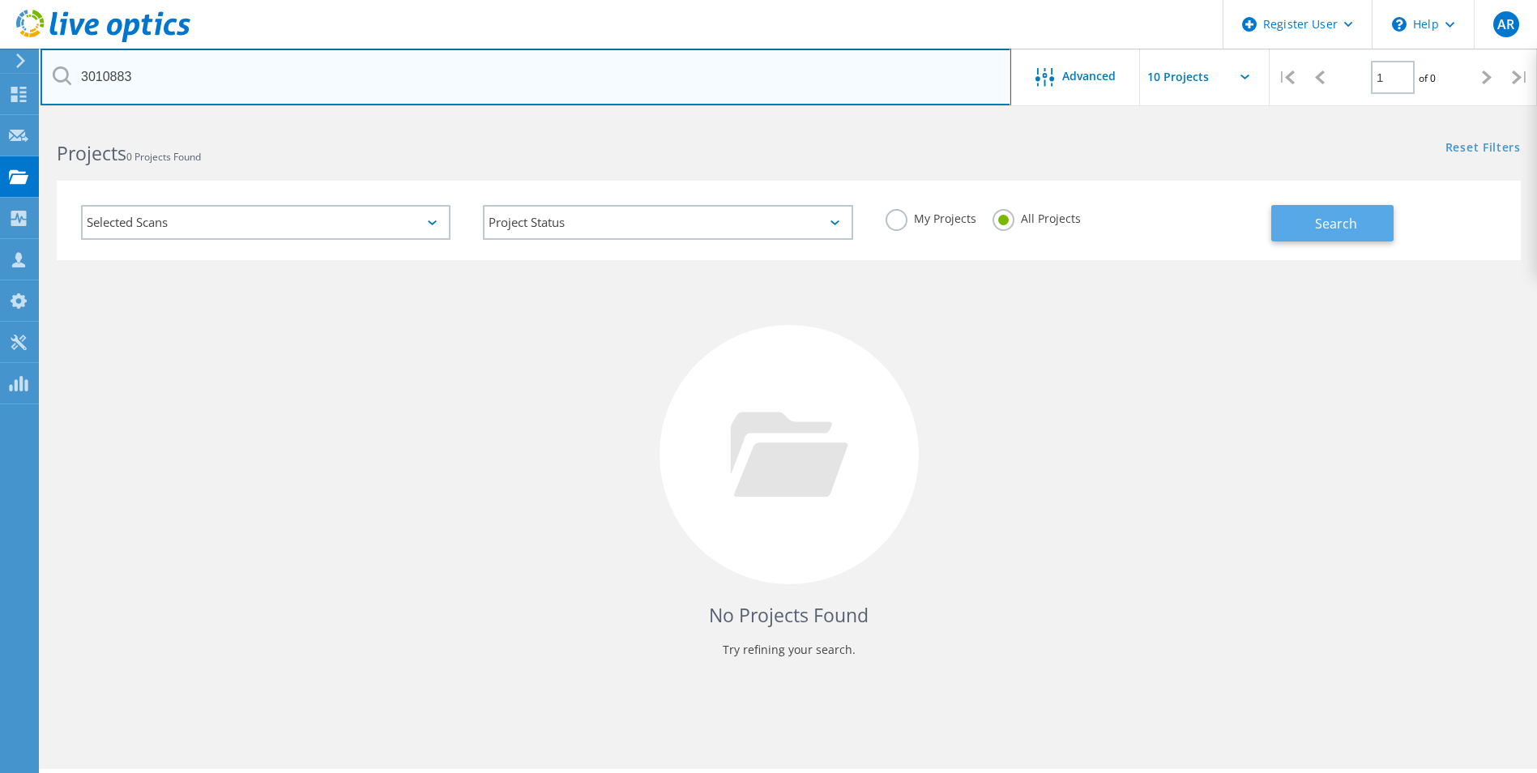
type input "3010883"
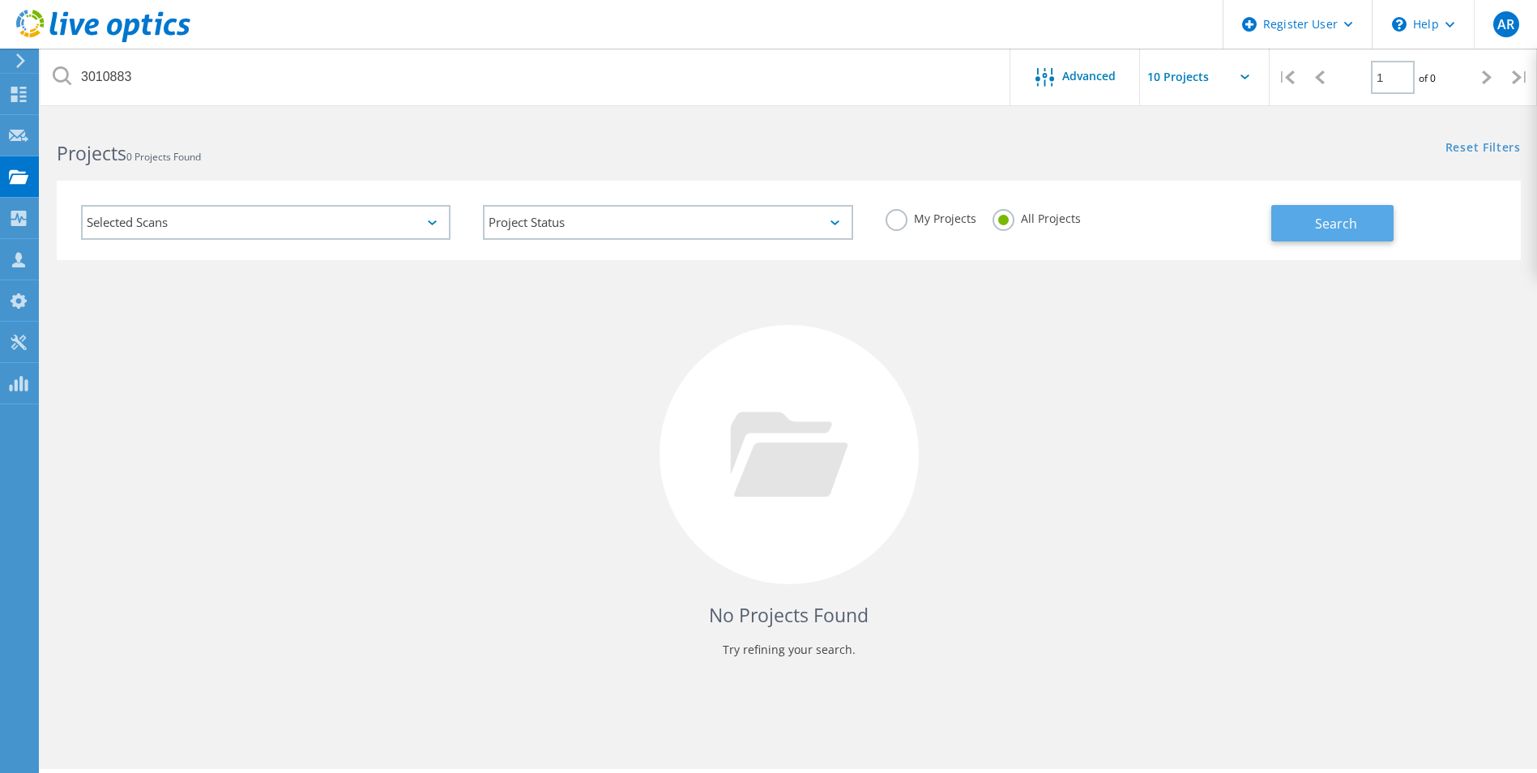
click at [1347, 218] on span "Search" at bounding box center [1336, 224] width 42 height 18
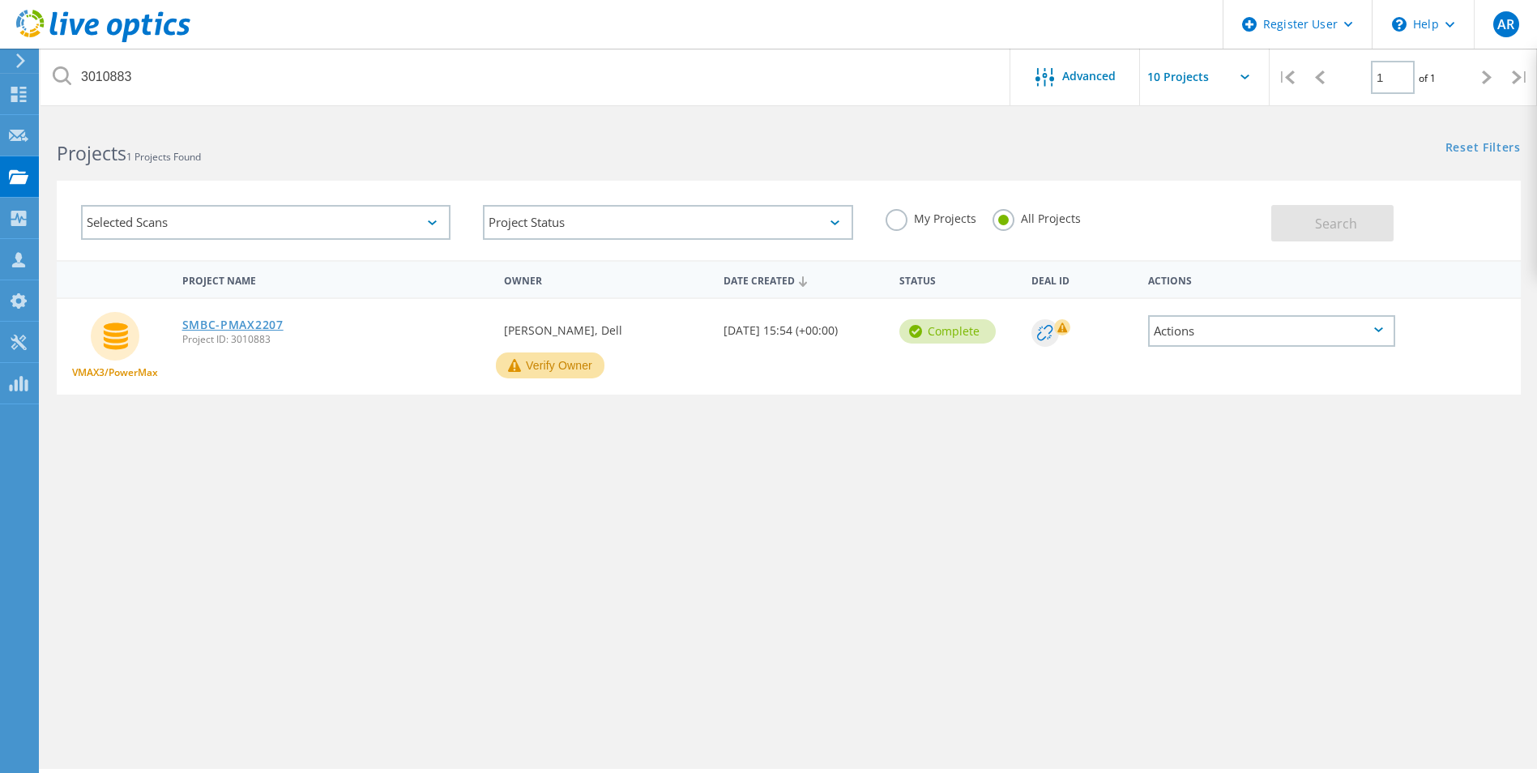
click at [257, 323] on link "SMBC-PMAX2207" at bounding box center [232, 324] width 101 height 11
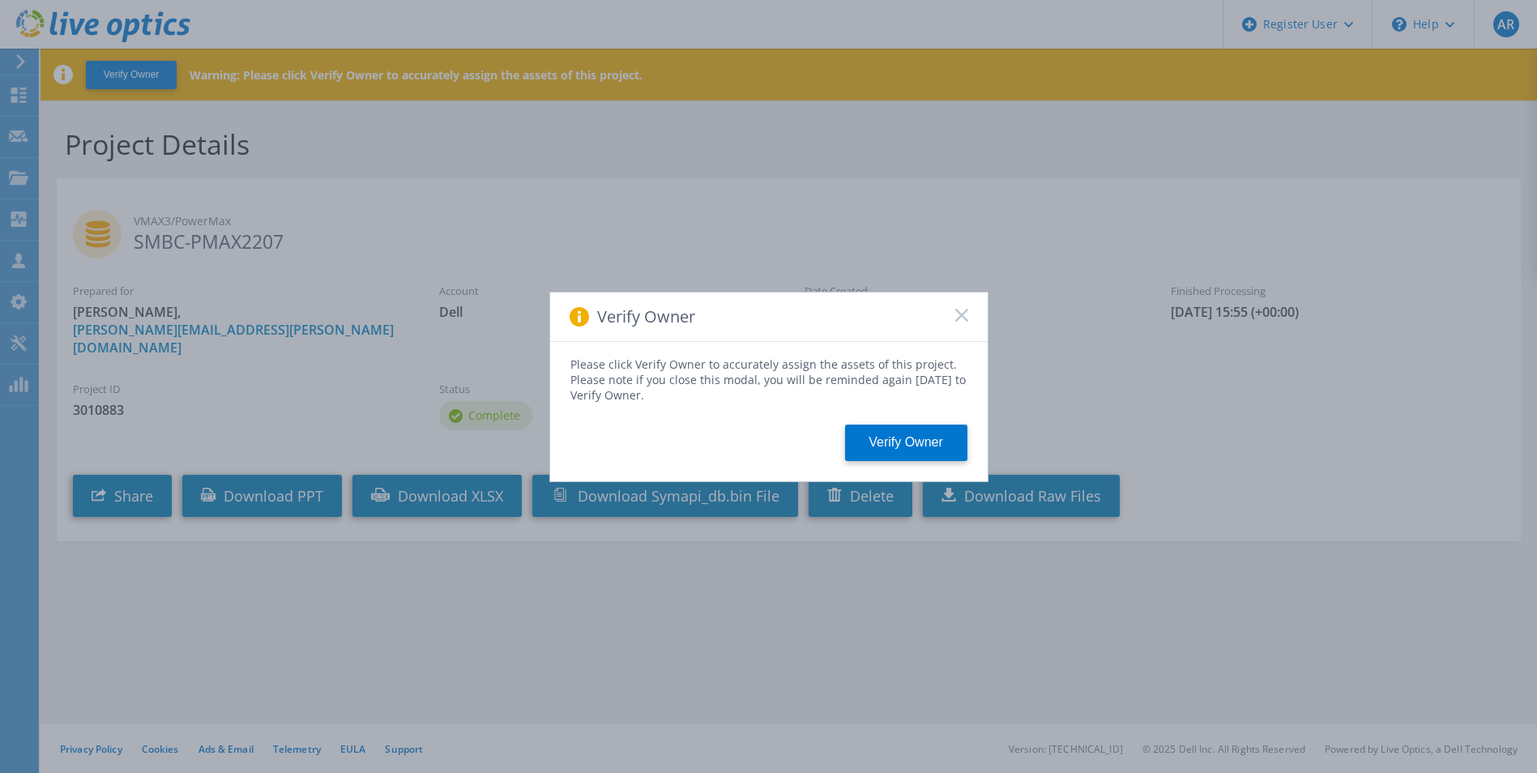
click at [958, 312] on rect at bounding box center [962, 315] width 14 height 14
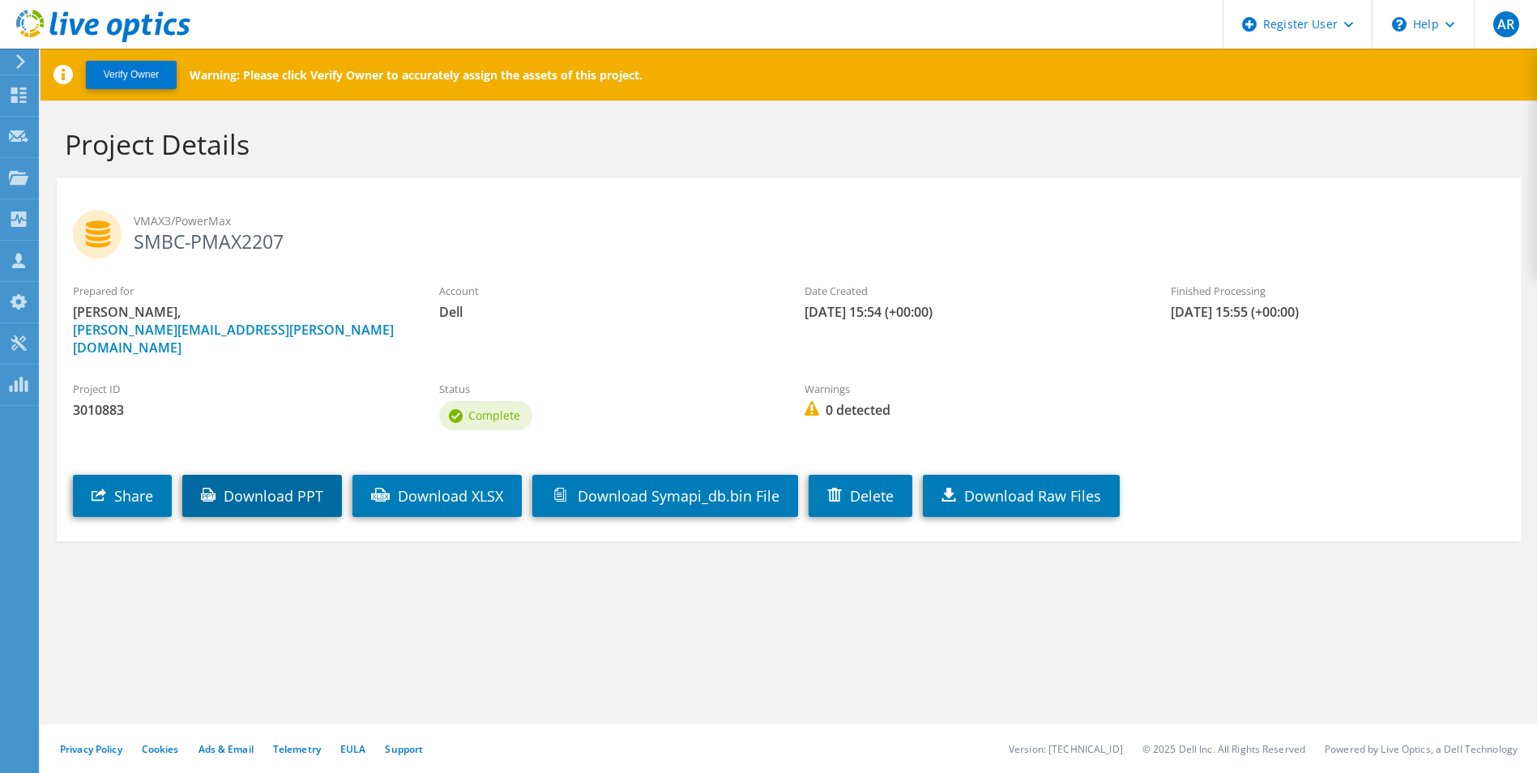
click at [290, 475] on link "Download PPT" at bounding box center [262, 496] width 160 height 42
